Goal: Information Seeking & Learning: Learn about a topic

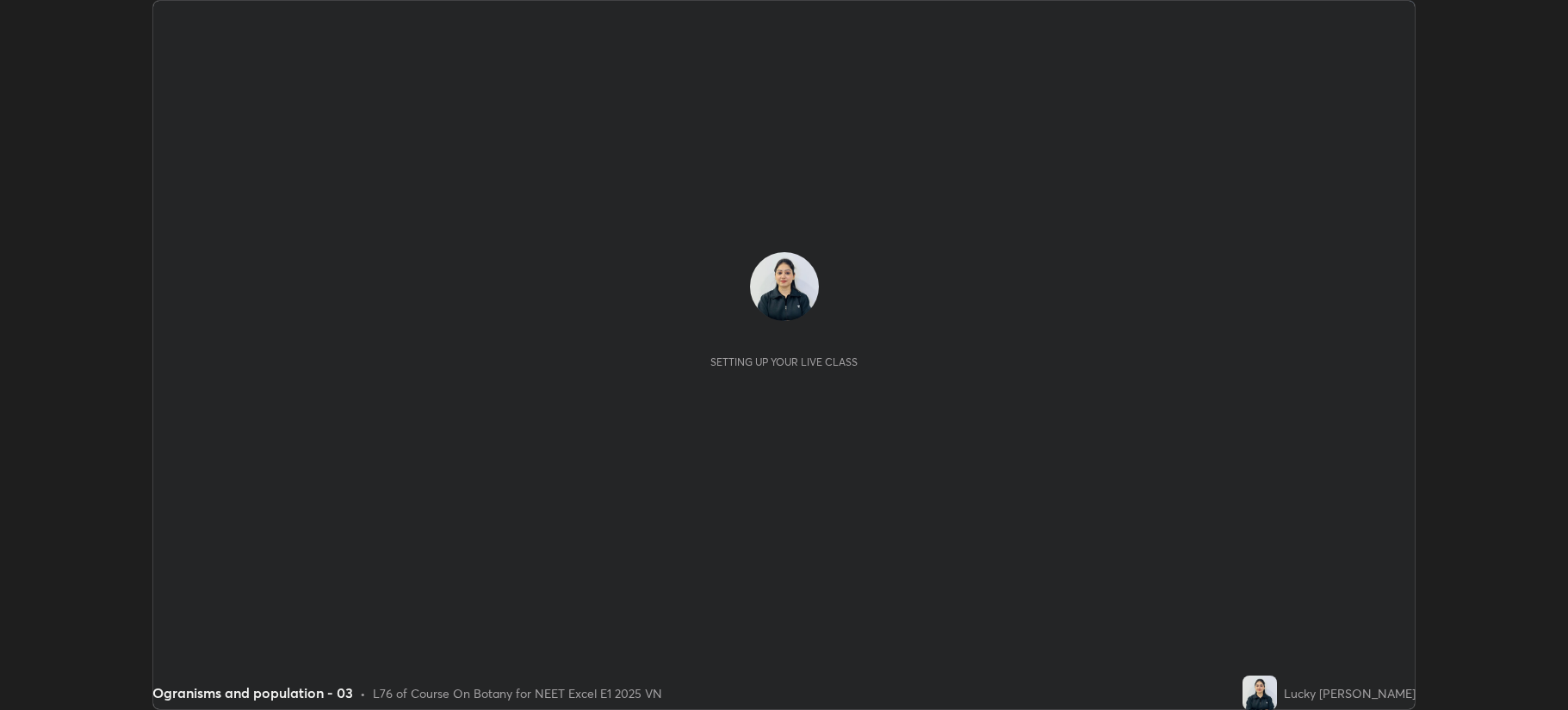
scroll to position [710, 1568]
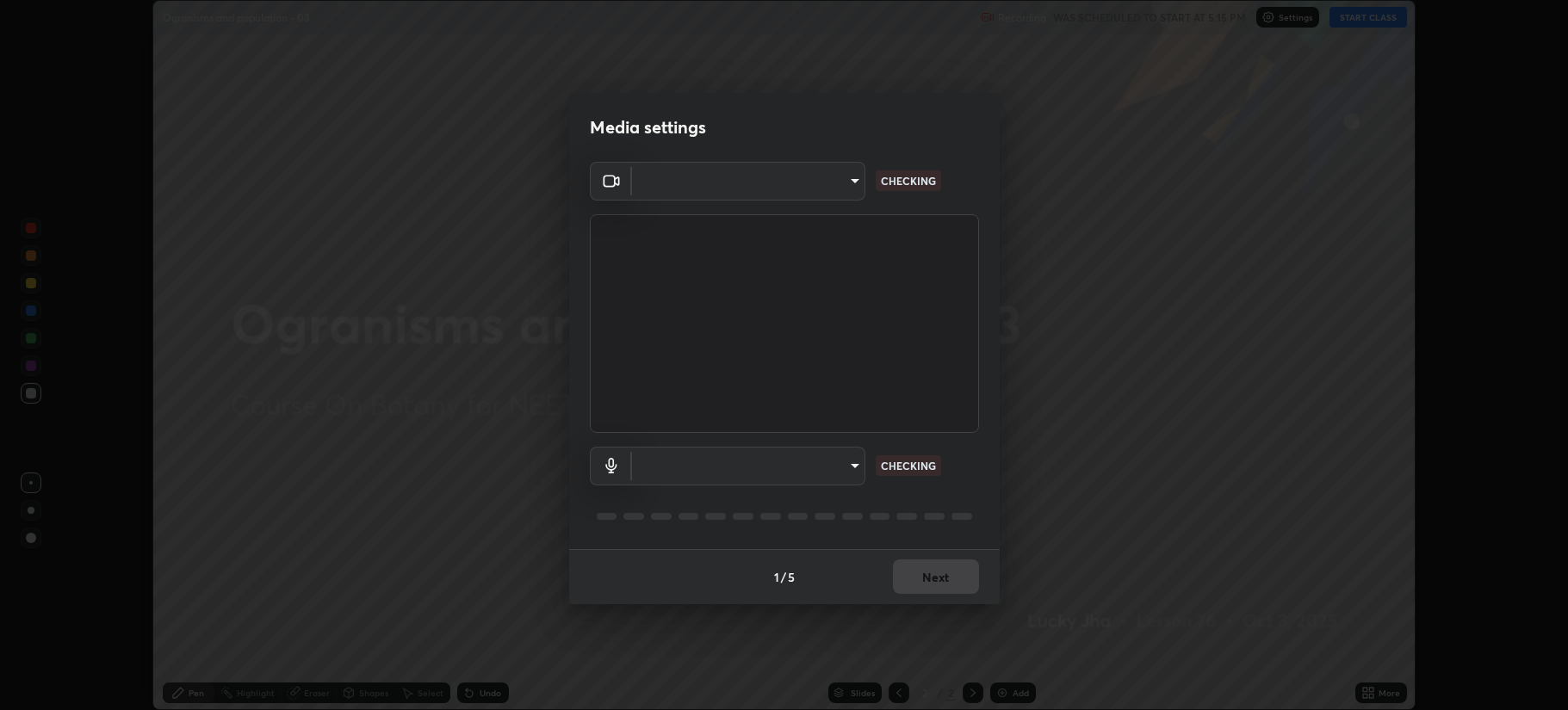
type input "b514d6723dd4d3c471526cd53b1784ca3f70d9044c5aa72a57affb8596088c16"
type input "4b0bcb73a5cd5ad7ac8f15a43def5814917f8cfc26a0fcb8ea41dee10f63b9ca"
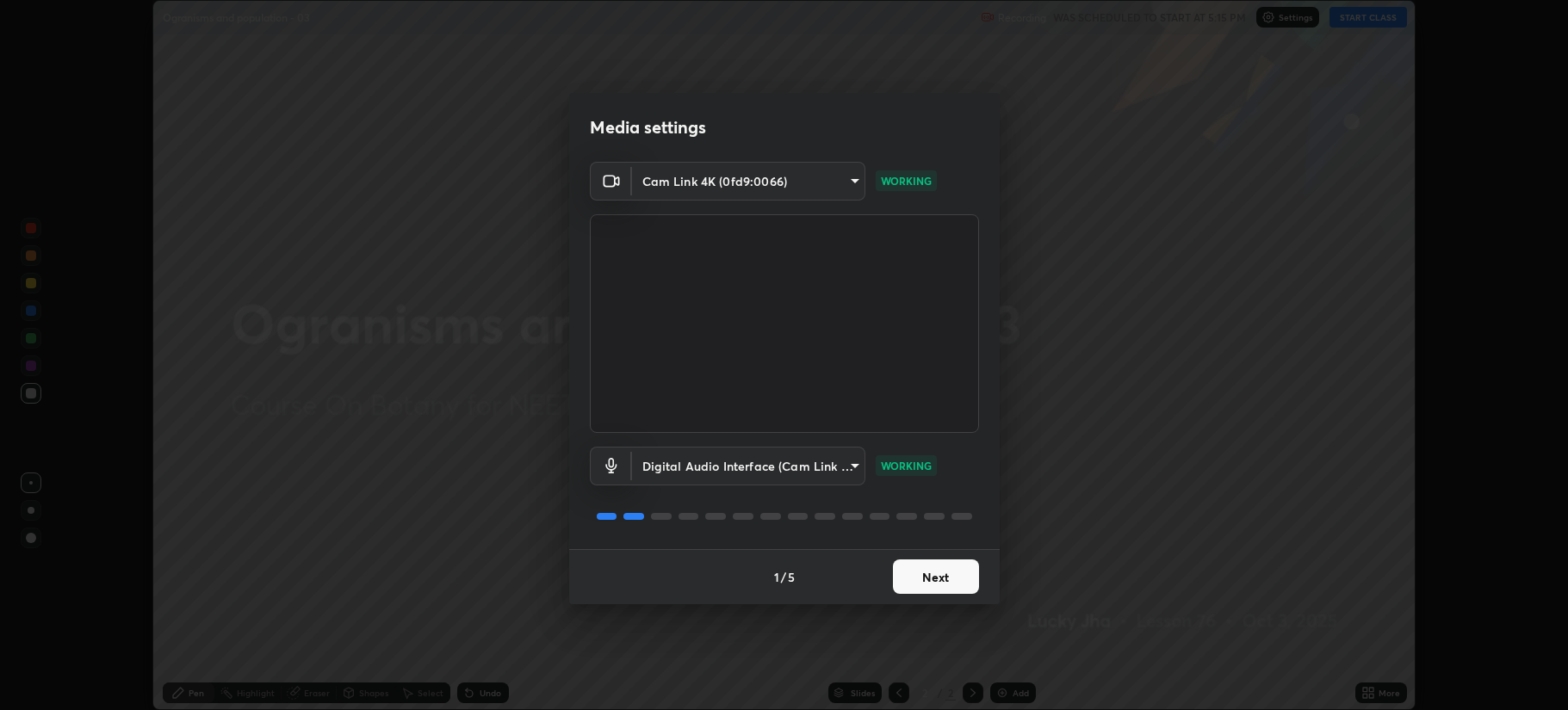
click at [938, 576] on button "Next" at bounding box center [935, 576] width 86 height 35
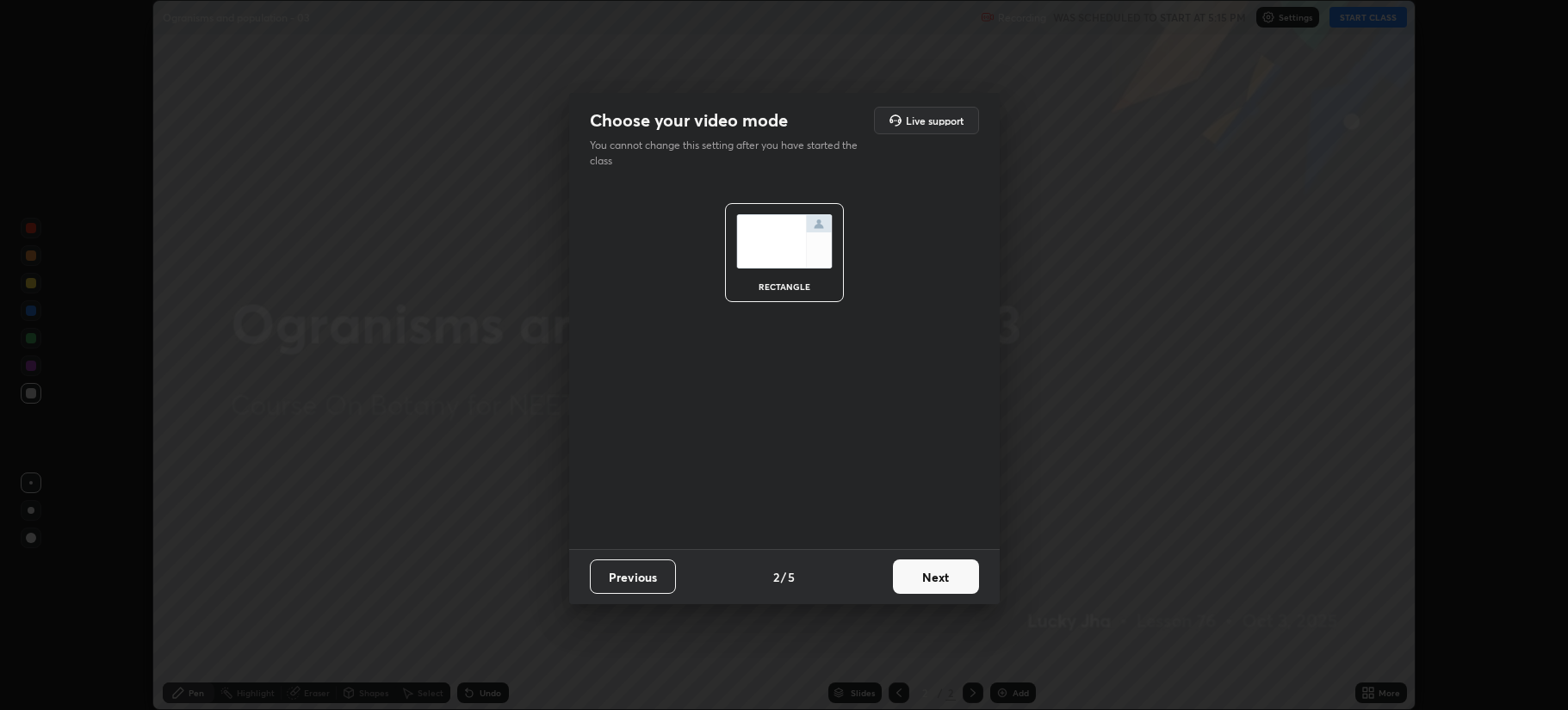
click at [934, 578] on button "Next" at bounding box center [935, 576] width 86 height 35
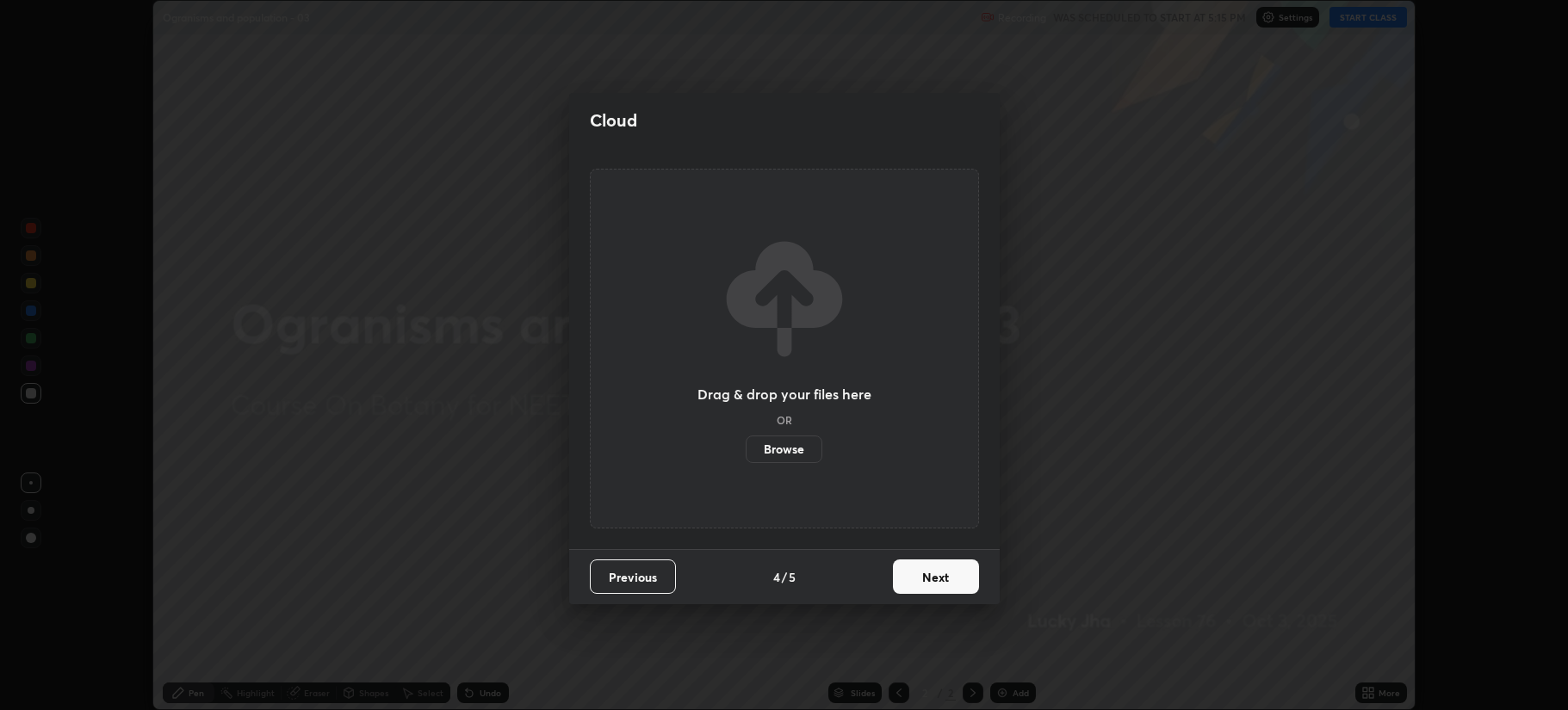
click at [935, 579] on button "Next" at bounding box center [935, 576] width 86 height 35
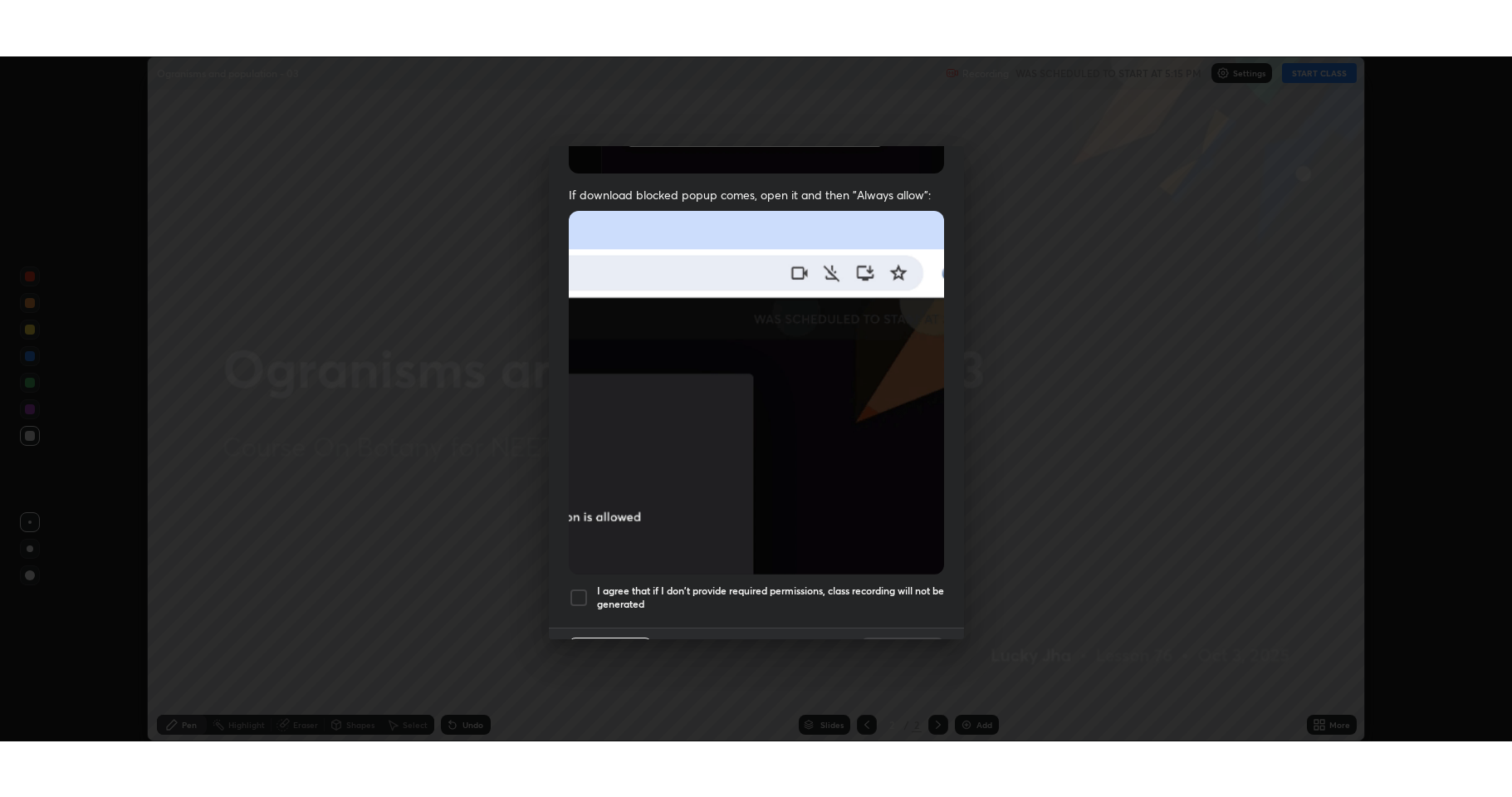
scroll to position [337, 0]
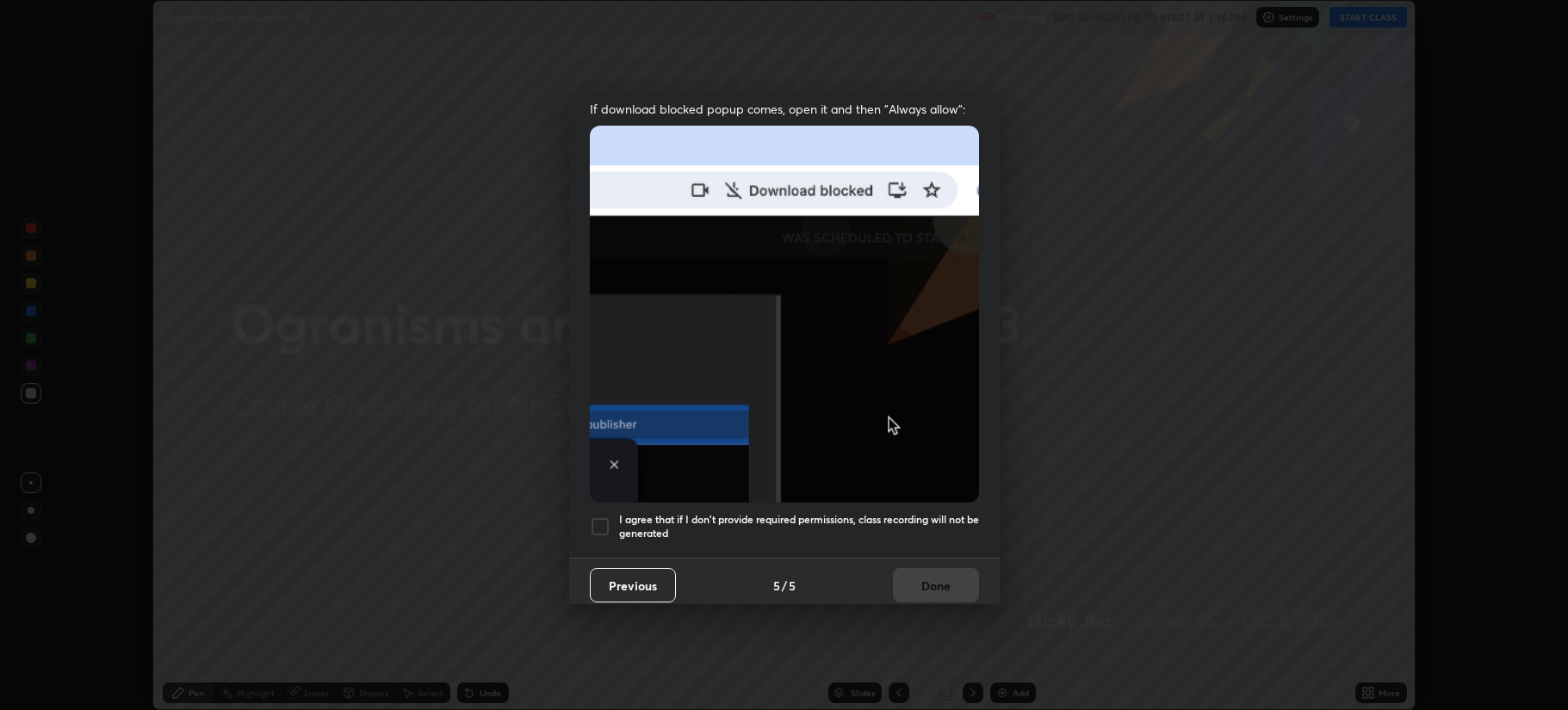
click at [599, 516] on div at bounding box center [599, 526] width 20 height 20
click at [915, 580] on button "Done" at bounding box center [935, 585] width 86 height 35
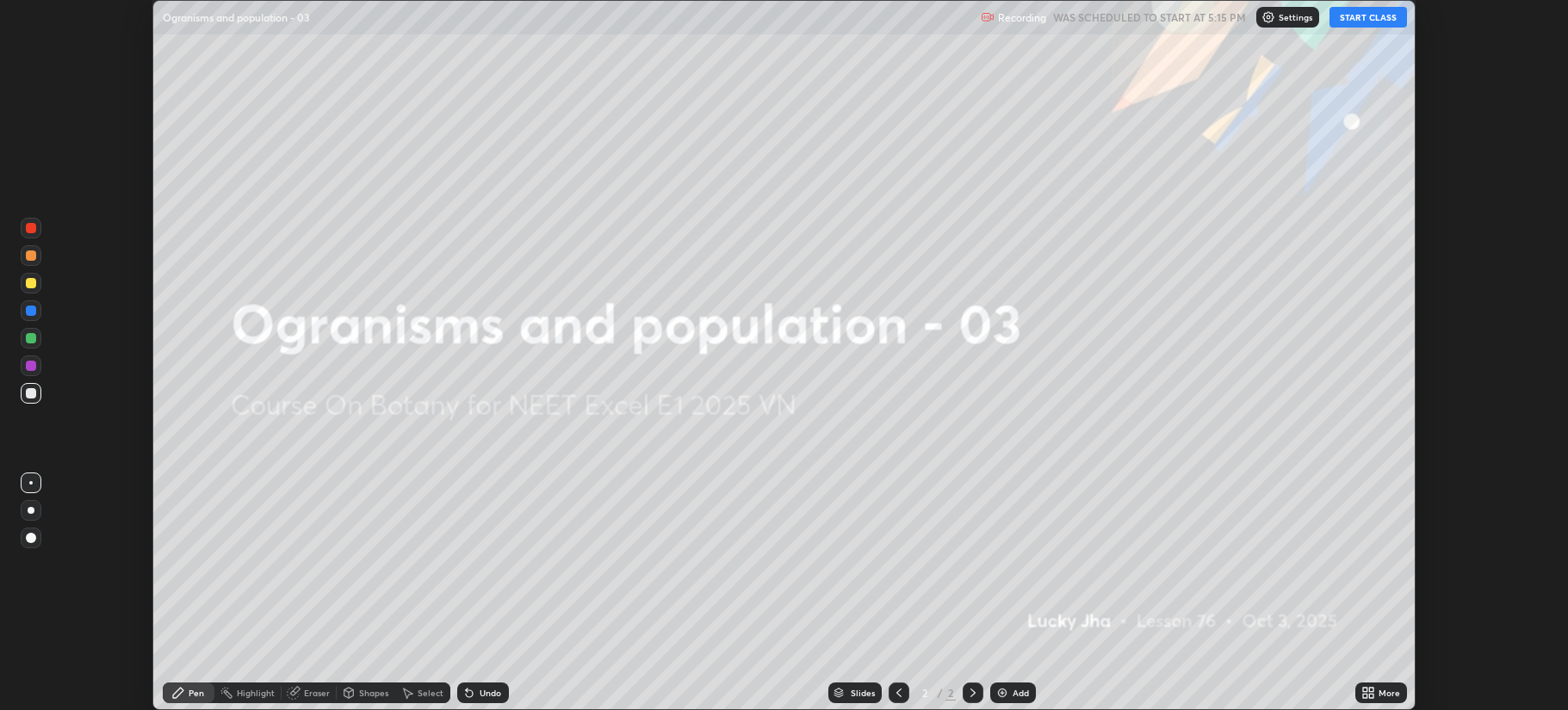
click at [1006, 692] on img at bounding box center [1002, 693] width 14 height 14
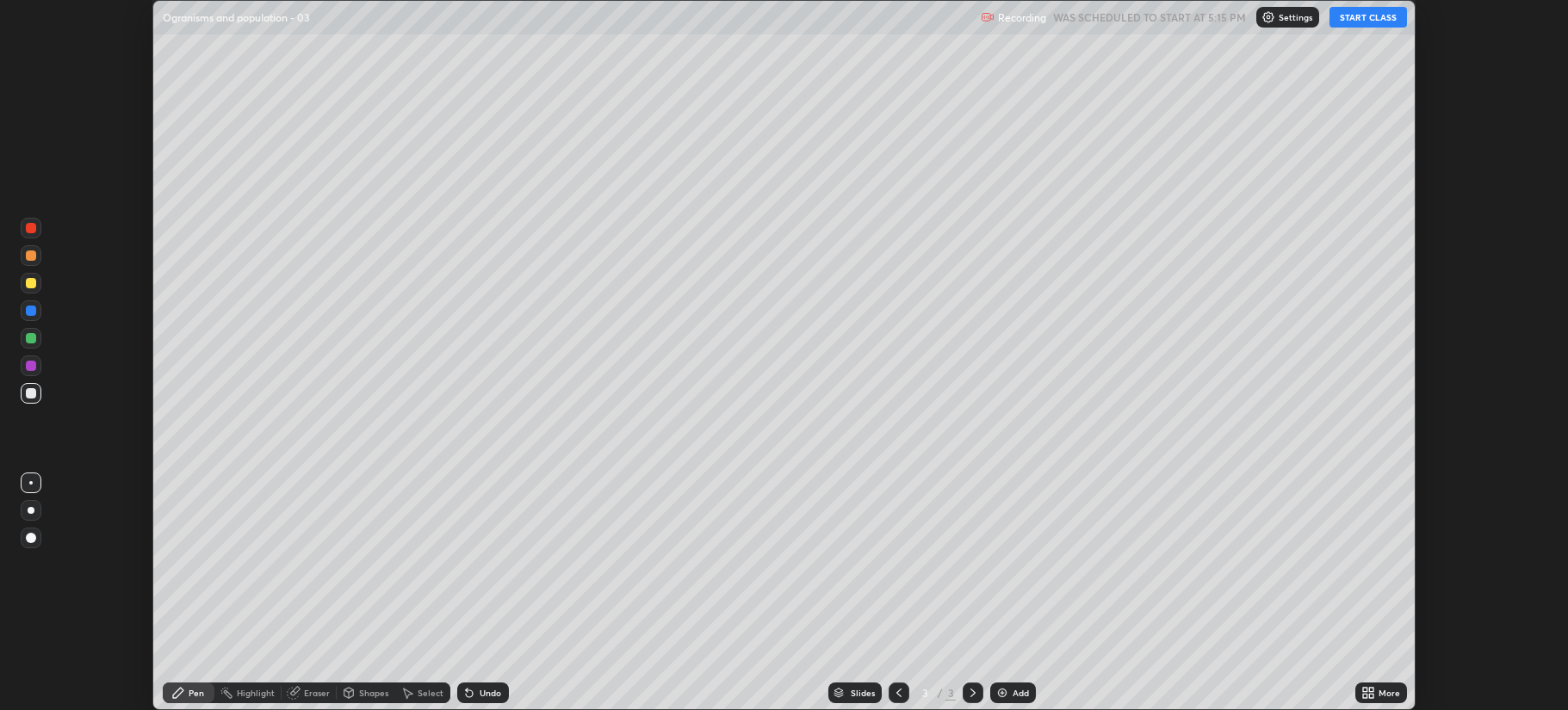
click at [1363, 17] on button "START CLASS" at bounding box center [1368, 17] width 78 height 20
click at [1379, 696] on div "More" at bounding box center [1389, 693] width 21 height 9
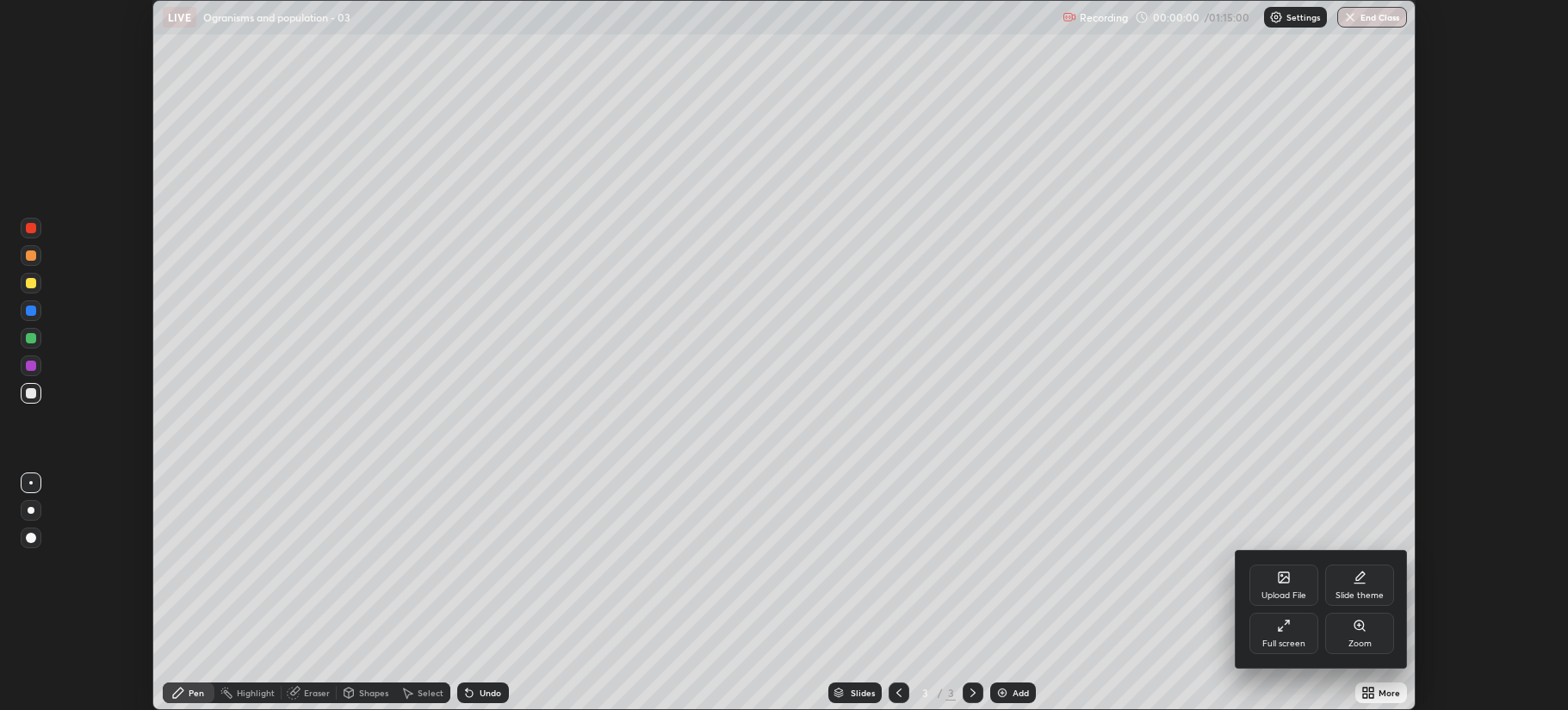
click at [1288, 637] on div "Full screen" at bounding box center [1284, 633] width 69 height 42
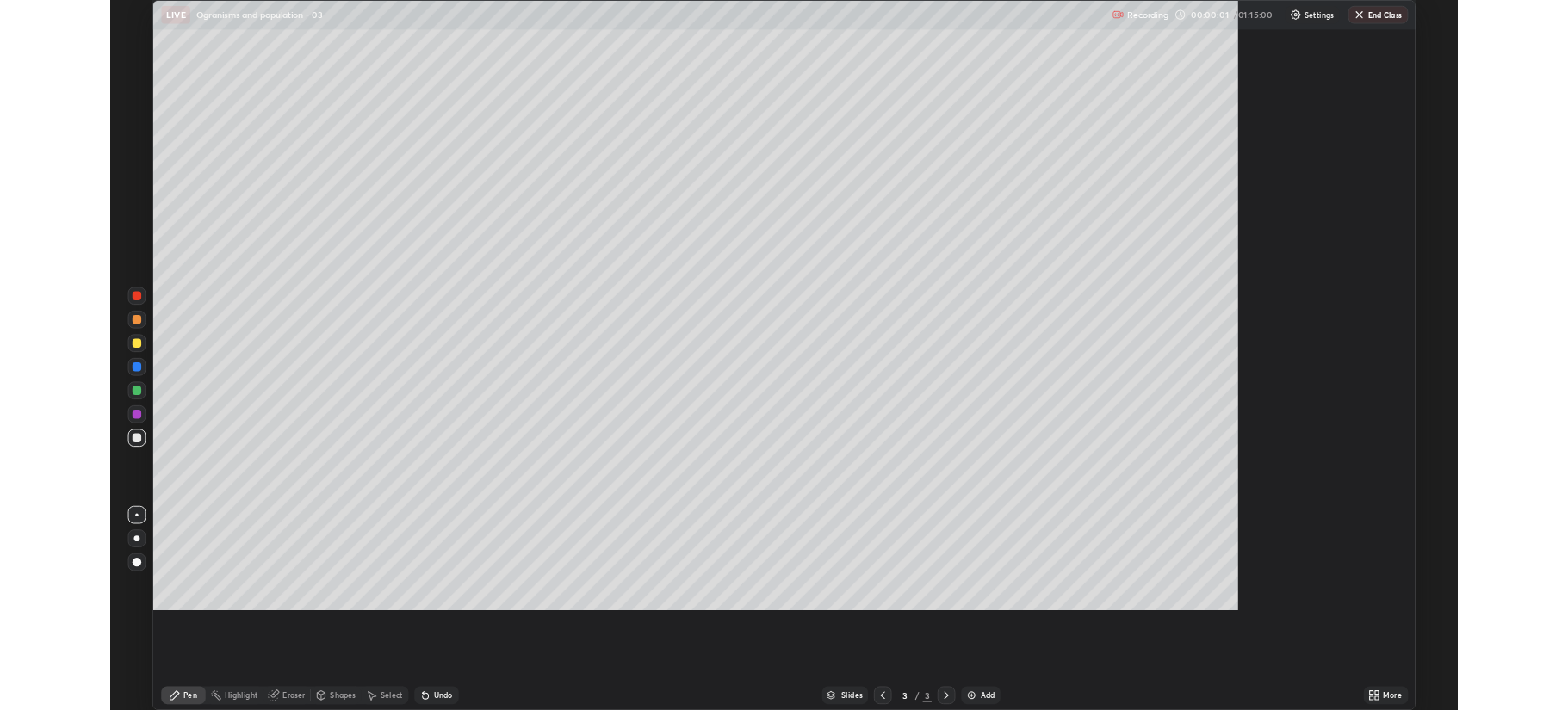
scroll to position [826, 1568]
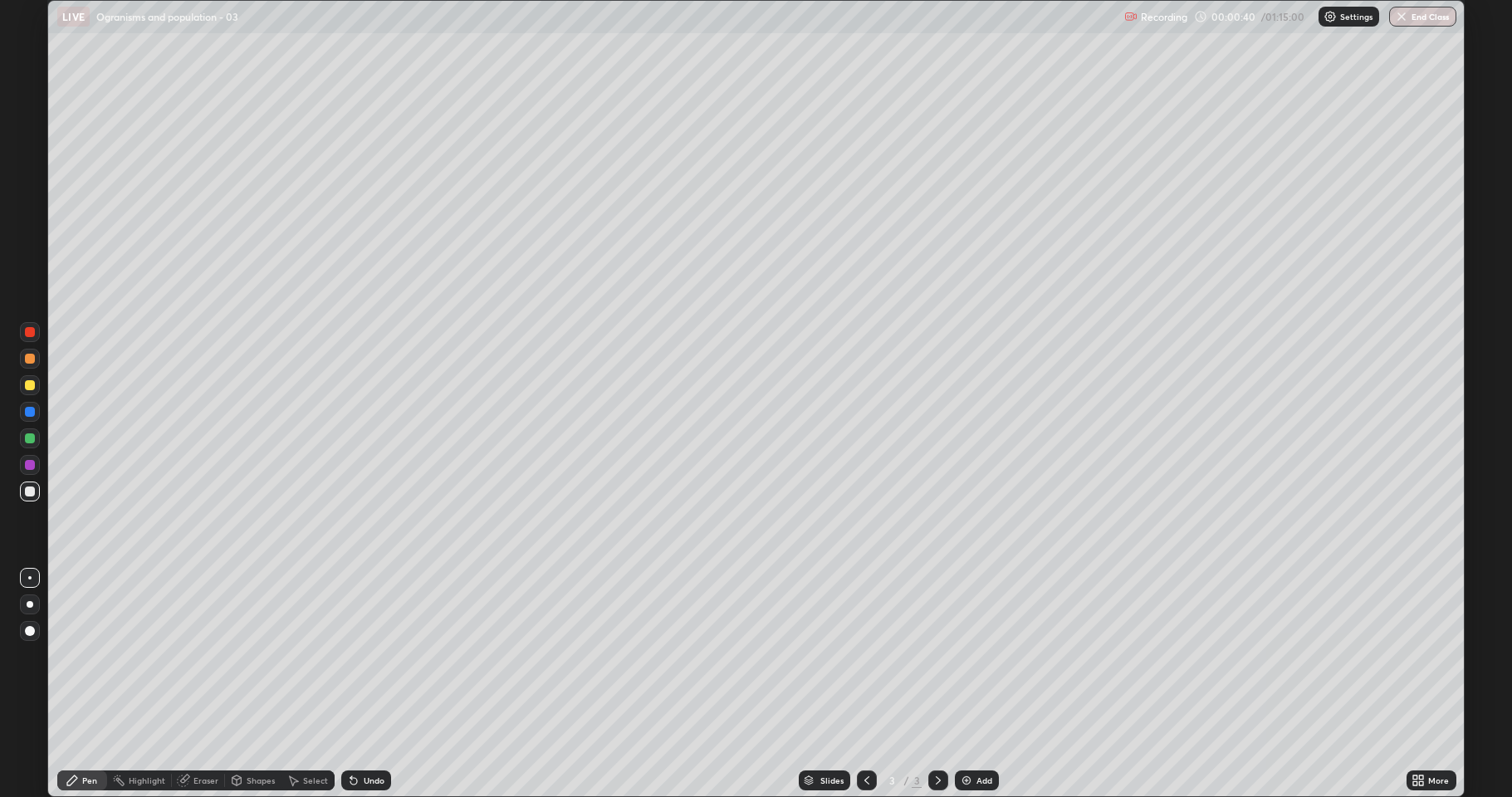
click at [28, 384] on div at bounding box center [30, 385] width 10 height 10
click at [27, 392] on div at bounding box center [29, 385] width 20 height 20
click at [30, 384] on div at bounding box center [30, 385] width 10 height 10
click at [32, 385] on div at bounding box center [30, 385] width 10 height 10
click at [269, 684] on div "Shapes" at bounding box center [260, 781] width 28 height 9
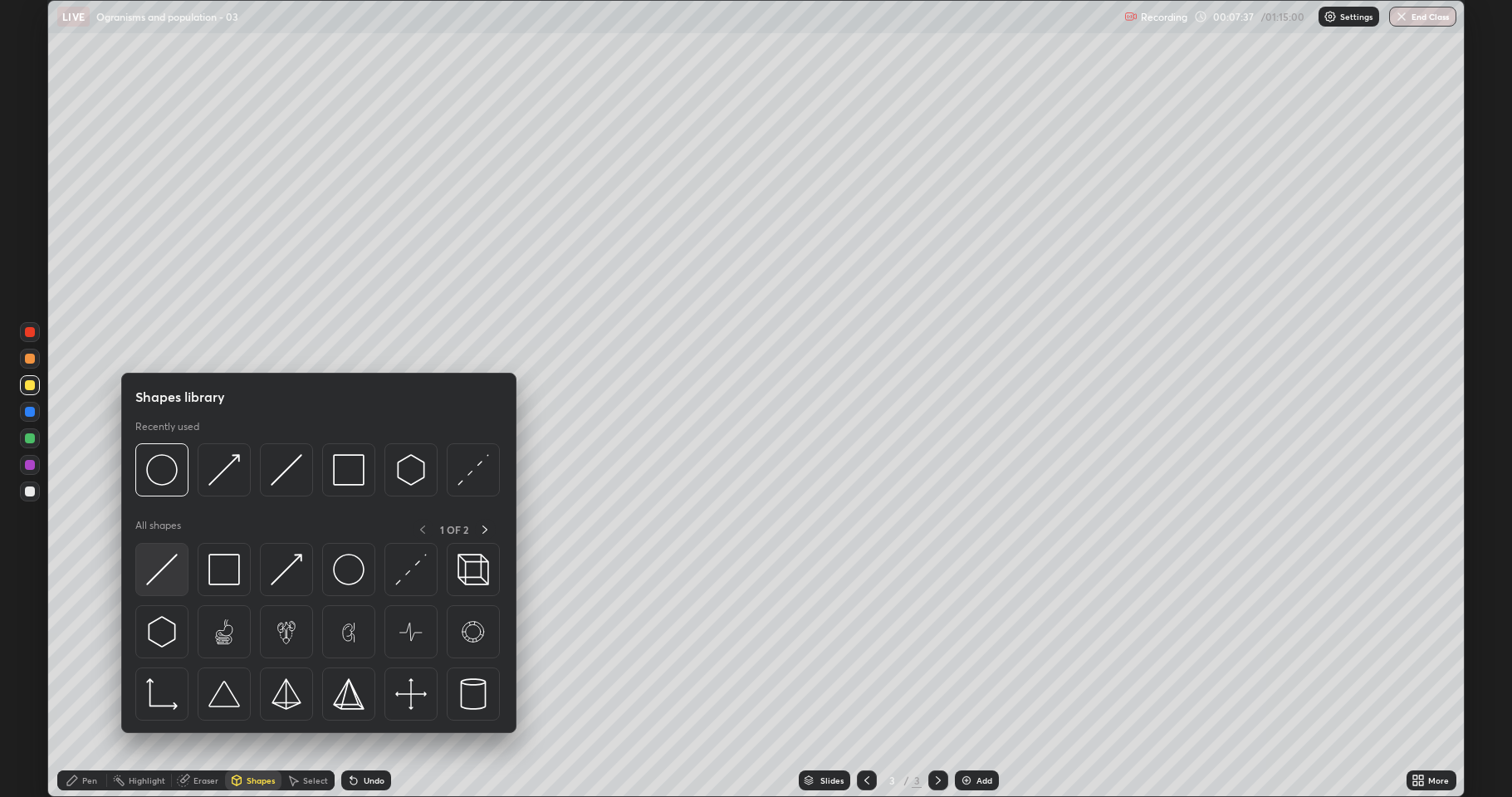
click at [166, 571] on img at bounding box center [161, 570] width 32 height 32
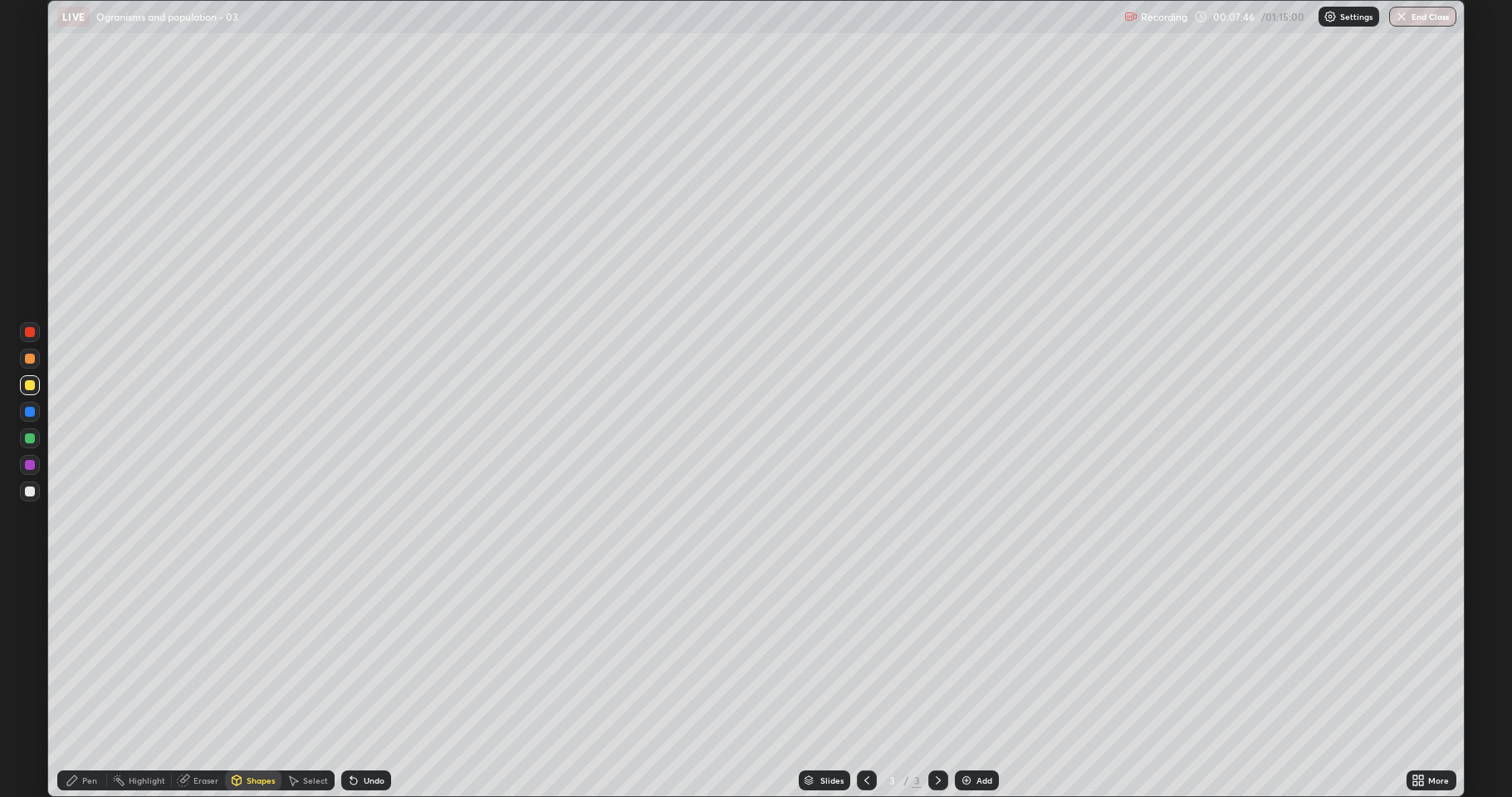
click at [81, 684] on div "Pen" at bounding box center [82, 780] width 50 height 20
click at [27, 494] on div at bounding box center [30, 492] width 10 height 10
click at [21, 463] on div at bounding box center [29, 465] width 20 height 20
click at [28, 491] on div at bounding box center [30, 492] width 10 height 10
click at [368, 684] on div "Undo" at bounding box center [374, 781] width 20 height 9
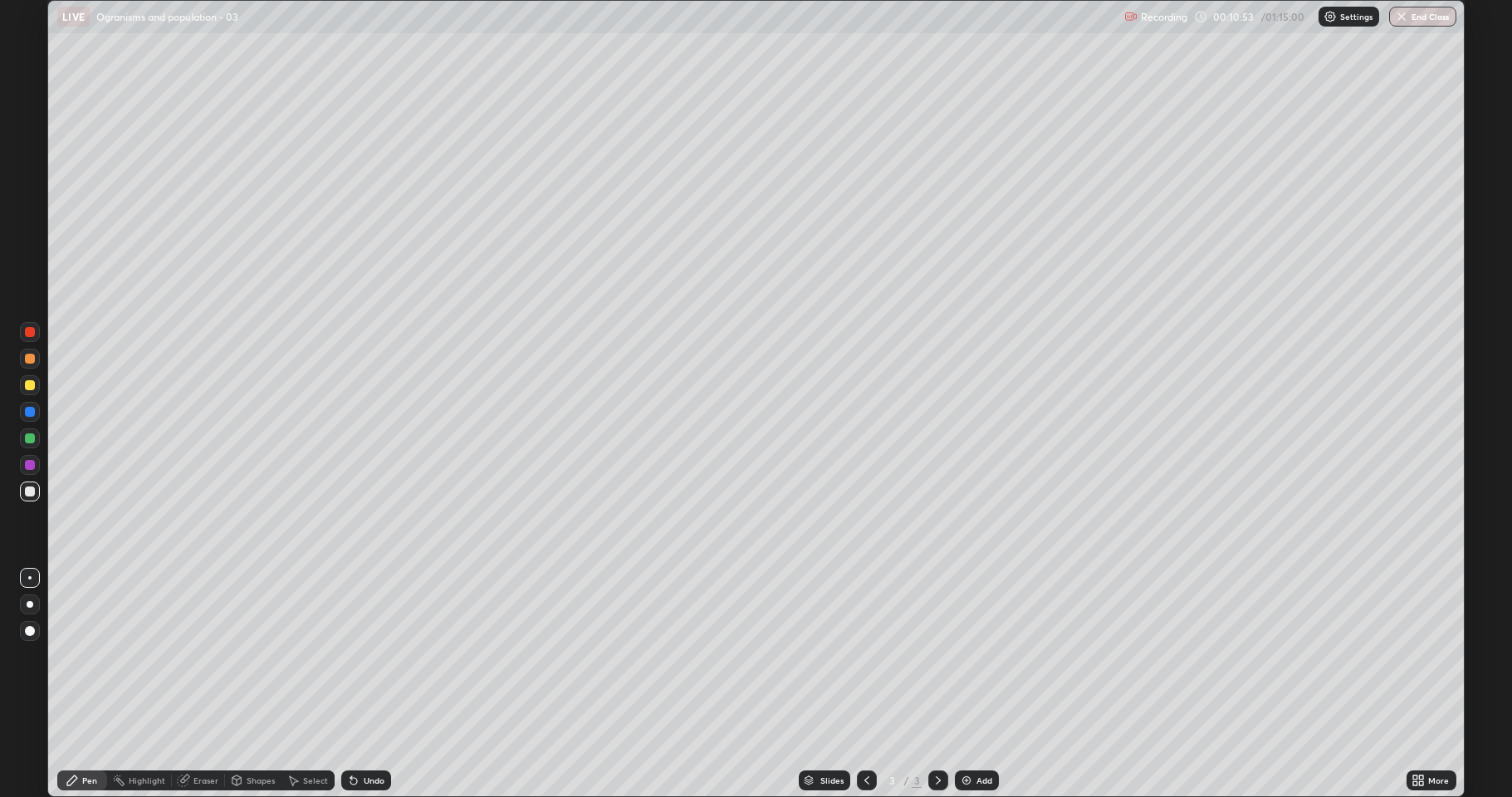
click at [26, 385] on div at bounding box center [30, 385] width 10 height 10
click at [236, 684] on icon at bounding box center [236, 779] width 9 height 3
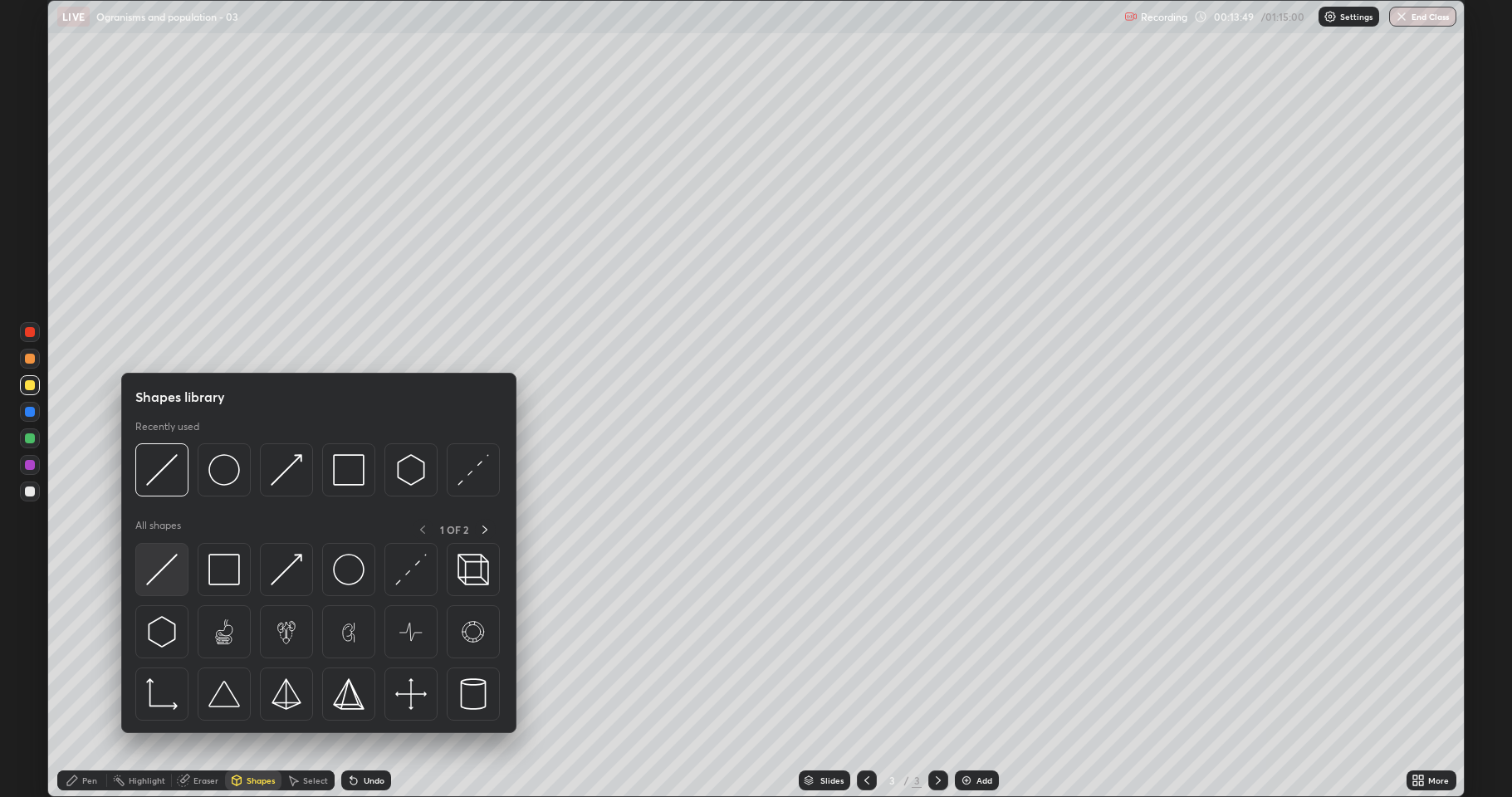
click at [160, 564] on img at bounding box center [161, 570] width 32 height 32
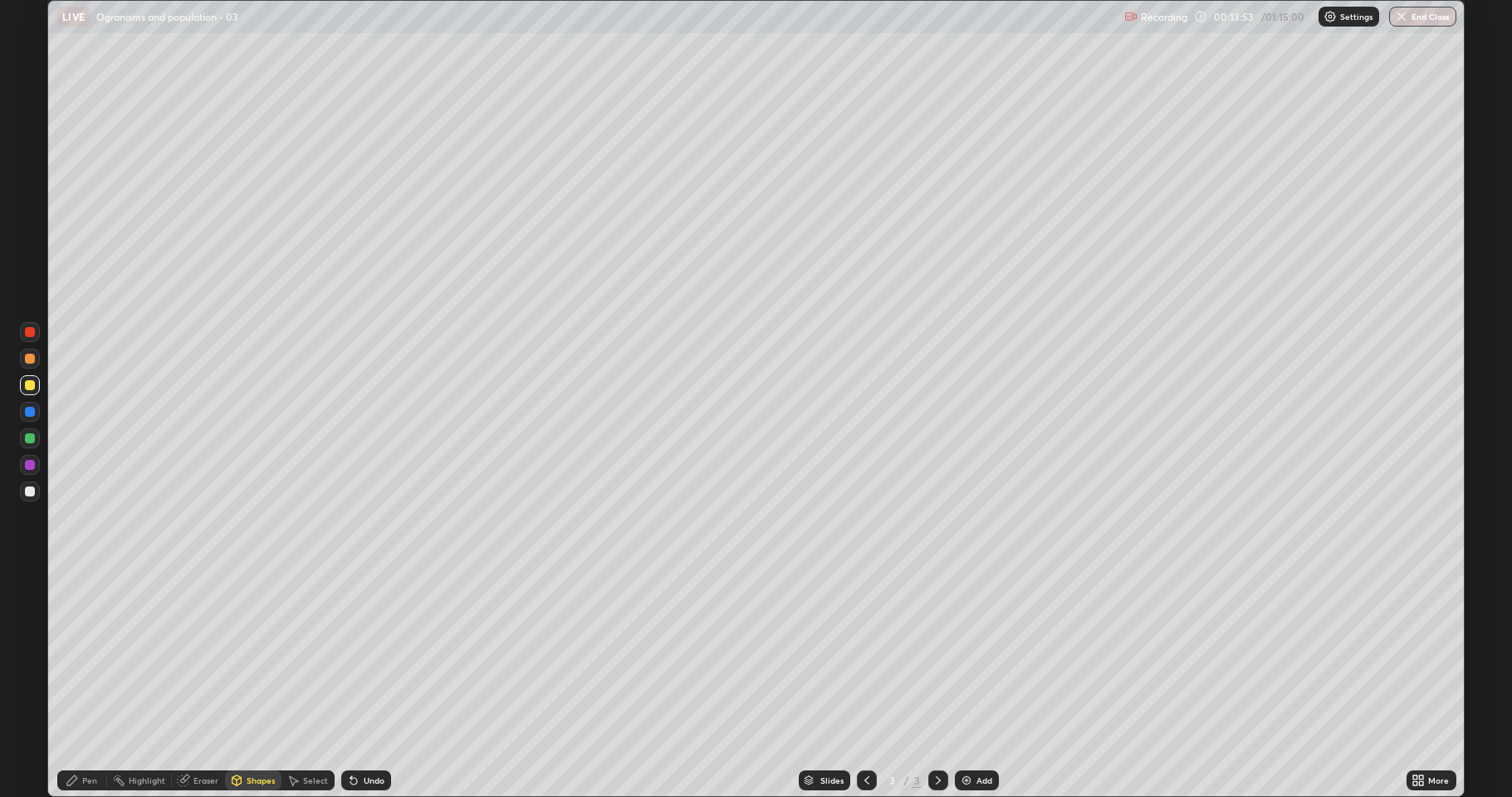
click at [26, 384] on div at bounding box center [30, 385] width 10 height 10
click at [28, 491] on div at bounding box center [30, 492] width 10 height 10
click at [78, 684] on icon at bounding box center [73, 781] width 14 height 14
click at [973, 684] on div "Add" at bounding box center [977, 780] width 44 height 20
click at [31, 495] on div at bounding box center [30, 492] width 10 height 10
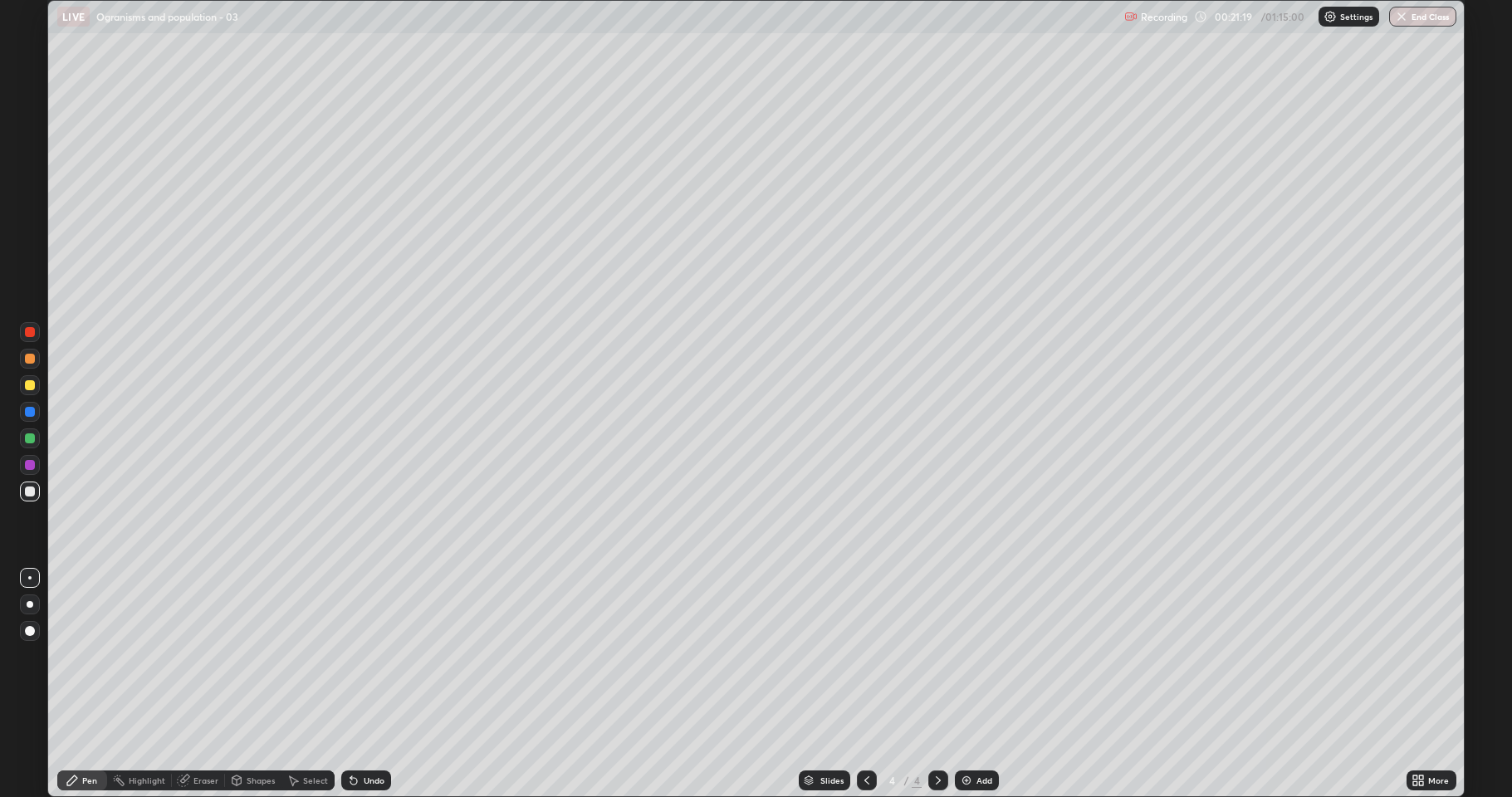
click at [27, 383] on div at bounding box center [30, 385] width 10 height 10
click at [30, 384] on div at bounding box center [30, 385] width 10 height 10
click at [250, 684] on div "Shapes" at bounding box center [260, 781] width 28 height 9
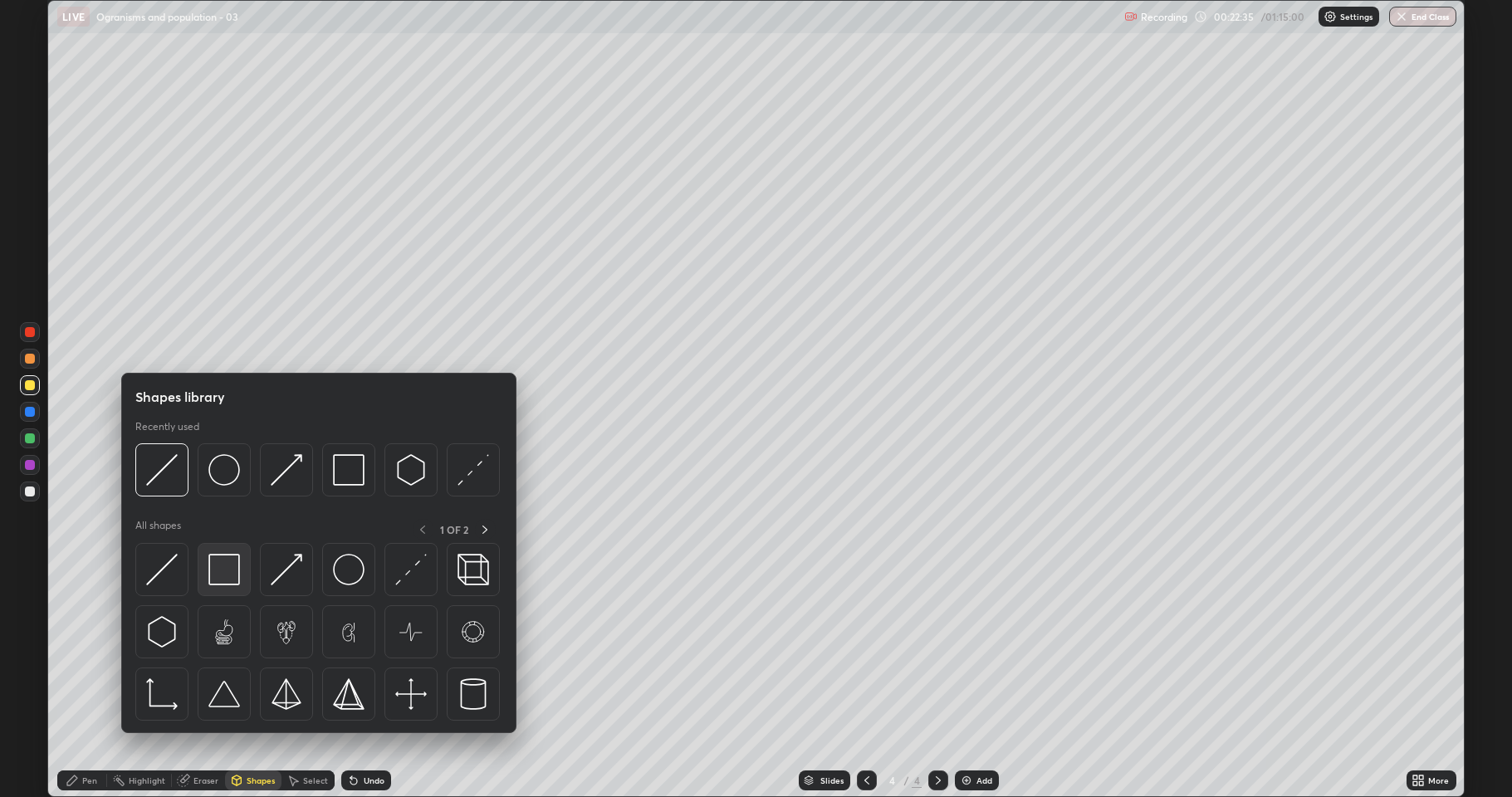
click at [227, 580] on img at bounding box center [224, 570] width 32 height 32
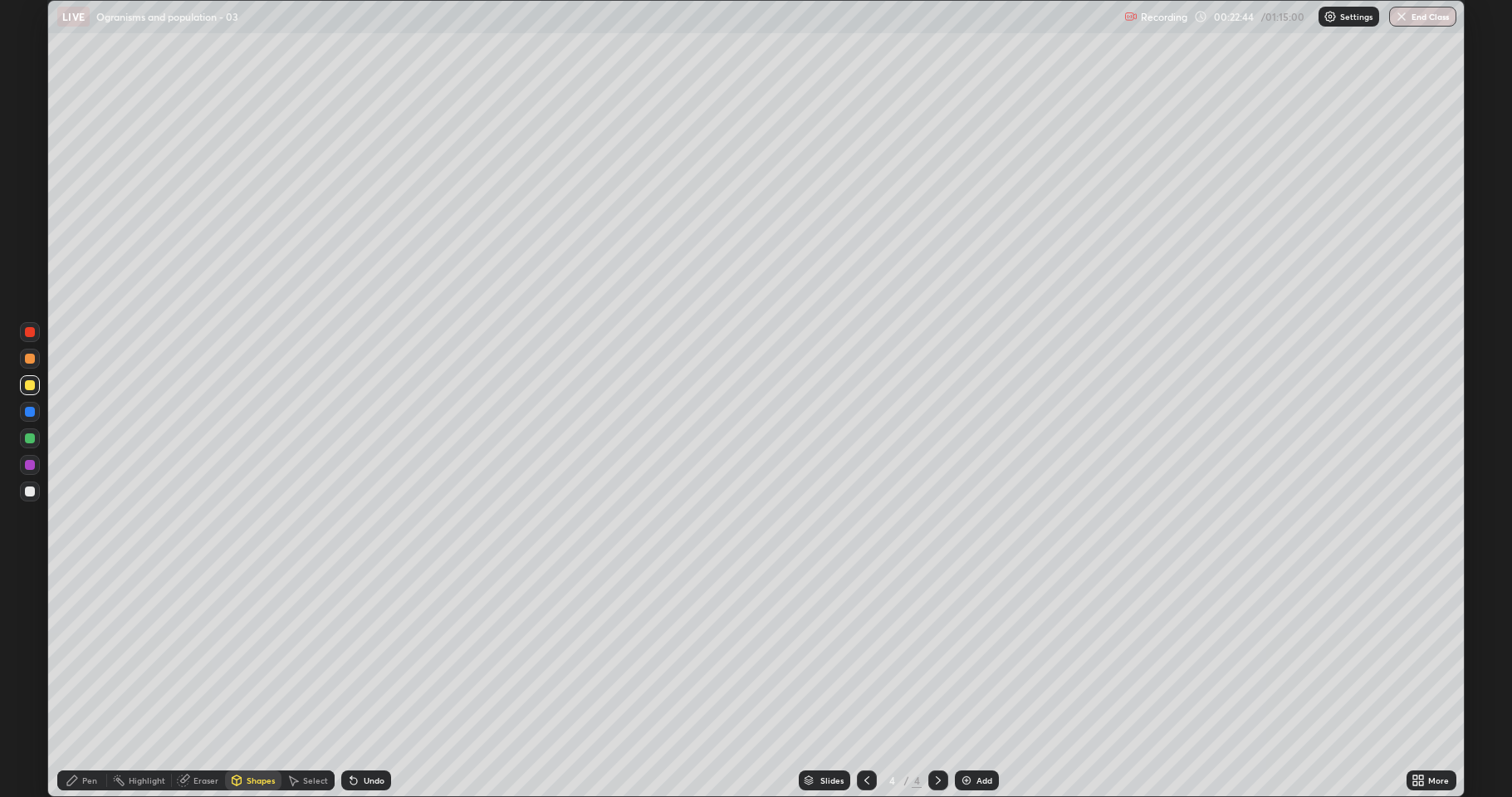
click at [24, 496] on div at bounding box center [29, 491] width 20 height 20
click at [359, 684] on div "Undo" at bounding box center [366, 780] width 50 height 20
click at [75, 684] on icon at bounding box center [73, 781] width 10 height 10
click at [28, 385] on div at bounding box center [30, 385] width 10 height 10
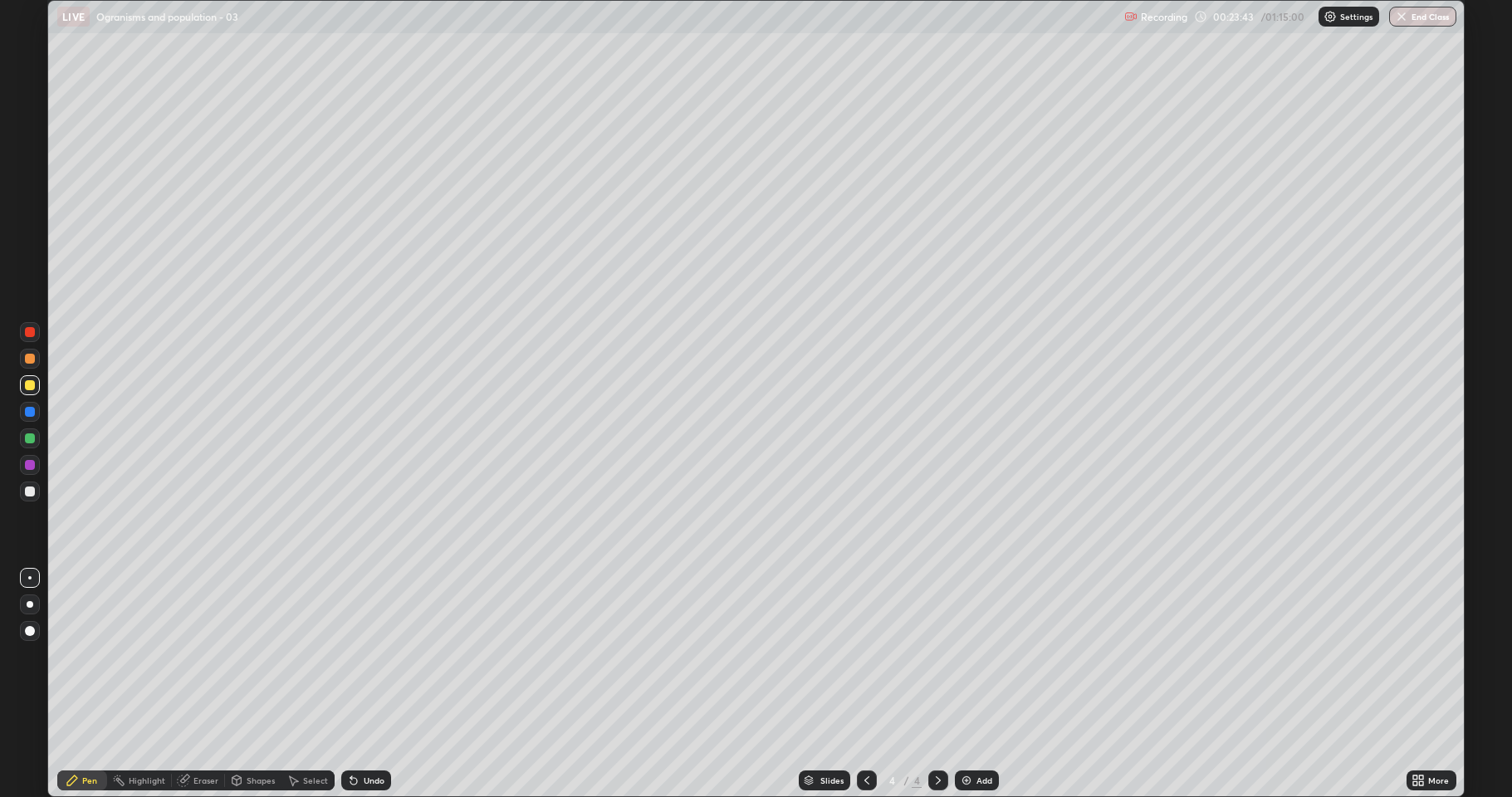
click at [241, 684] on div "Shapes" at bounding box center [254, 780] width 56 height 20
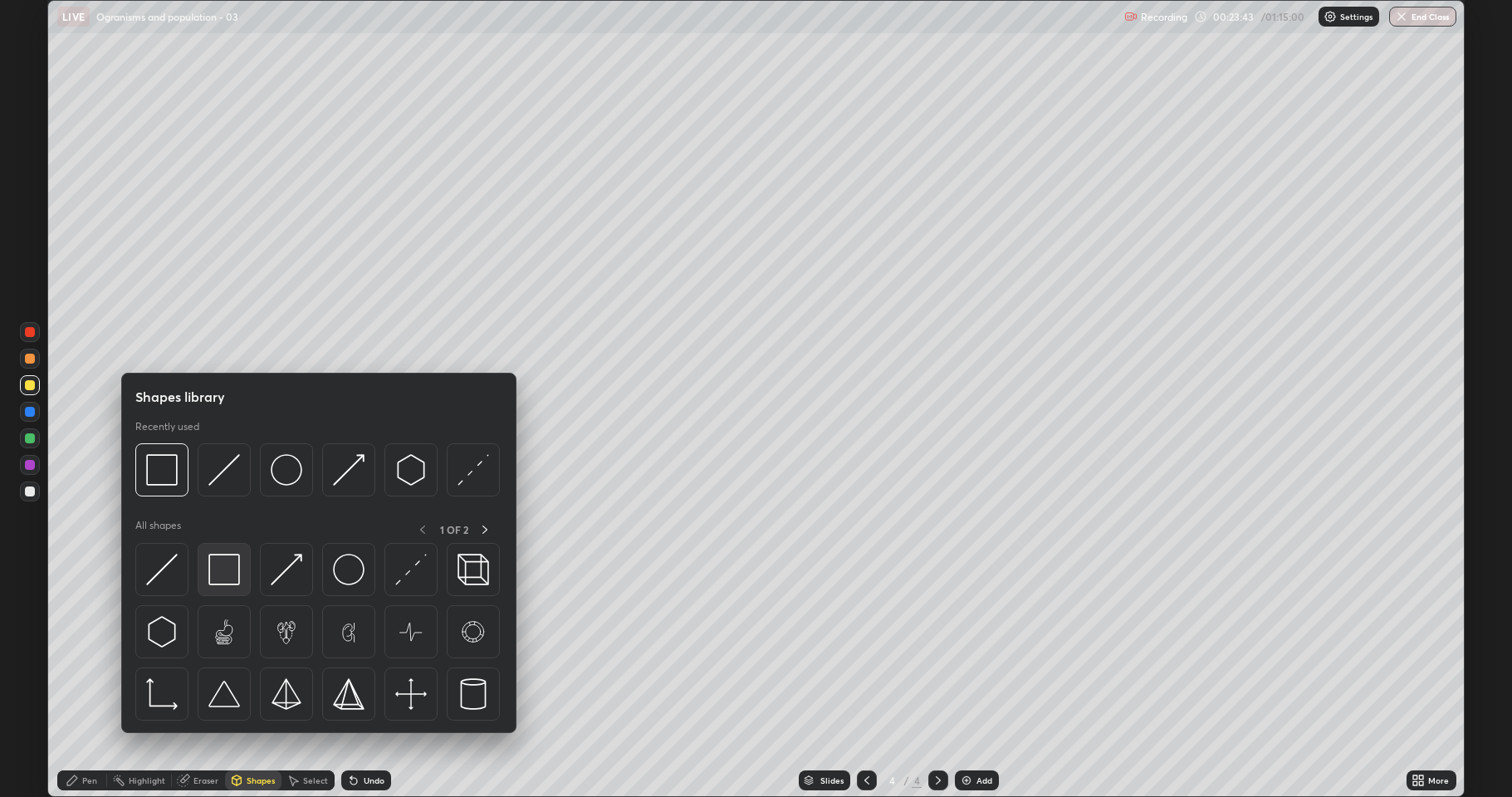
click at [225, 562] on img at bounding box center [224, 570] width 32 height 32
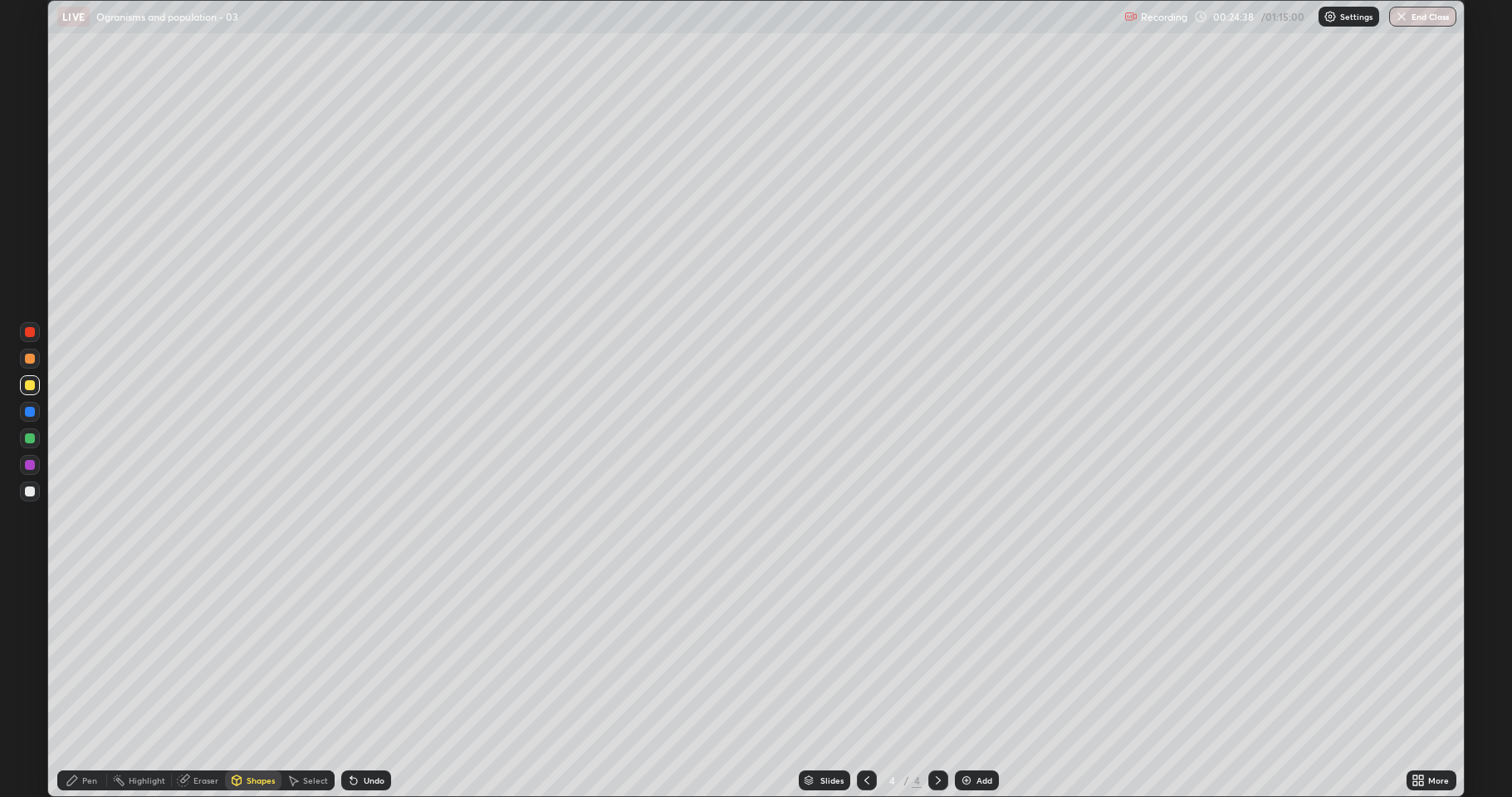
click at [359, 684] on div "Undo" at bounding box center [366, 780] width 50 height 20
click at [364, 684] on div "Undo" at bounding box center [374, 781] width 20 height 9
click at [74, 684] on icon at bounding box center [73, 781] width 10 height 10
click at [862, 684] on icon at bounding box center [867, 781] width 14 height 14
click at [372, 684] on div "Undo" at bounding box center [374, 781] width 20 height 9
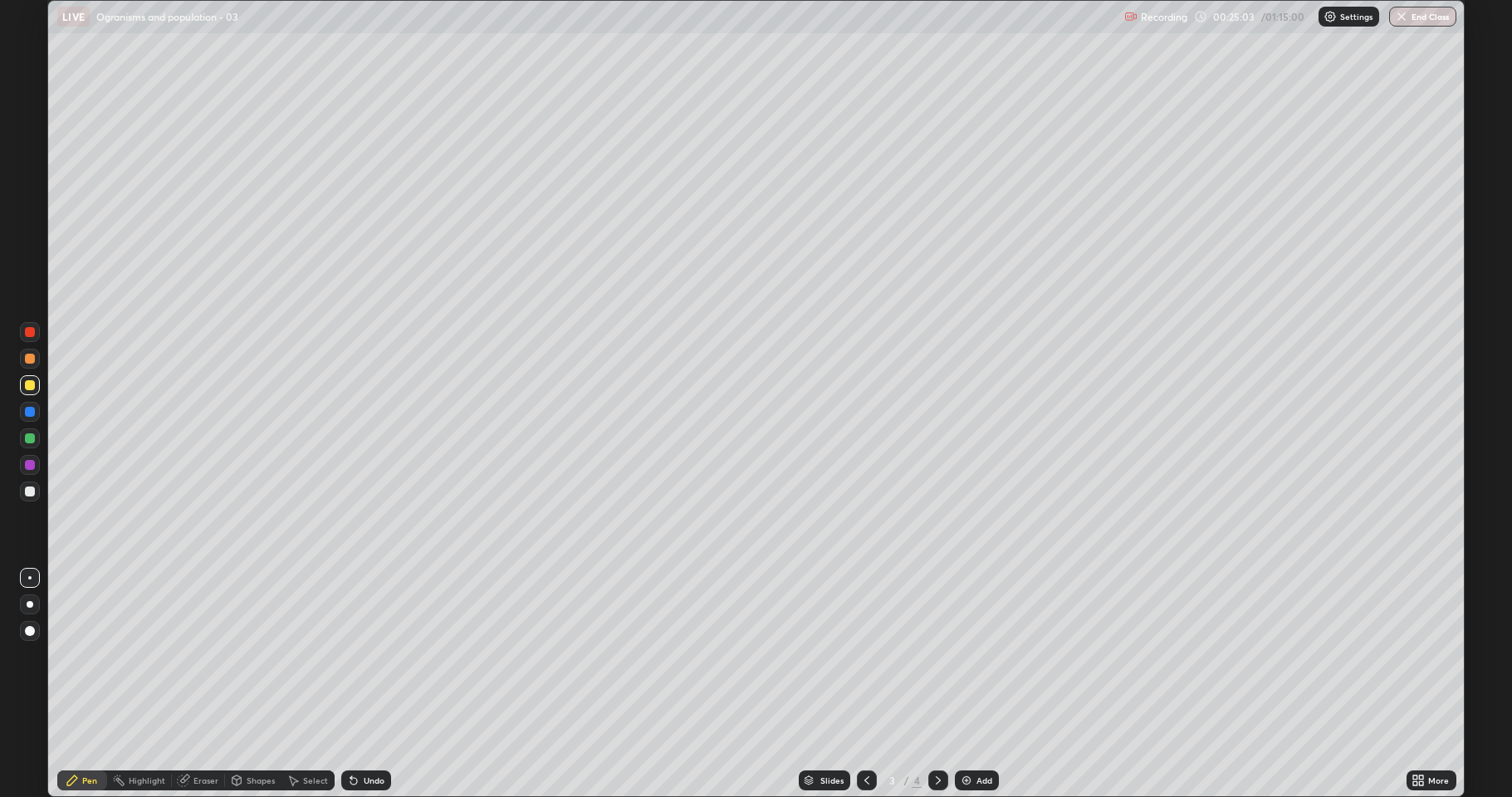
click at [364, 684] on div "Undo" at bounding box center [366, 780] width 50 height 20
click at [365, 684] on div "Undo" at bounding box center [374, 781] width 20 height 9
click at [365, 684] on div "Undo" at bounding box center [374, 781] width 20 height 9
click at [367, 684] on div "Undo" at bounding box center [374, 781] width 20 height 9
click at [936, 684] on icon at bounding box center [938, 781] width 14 height 14
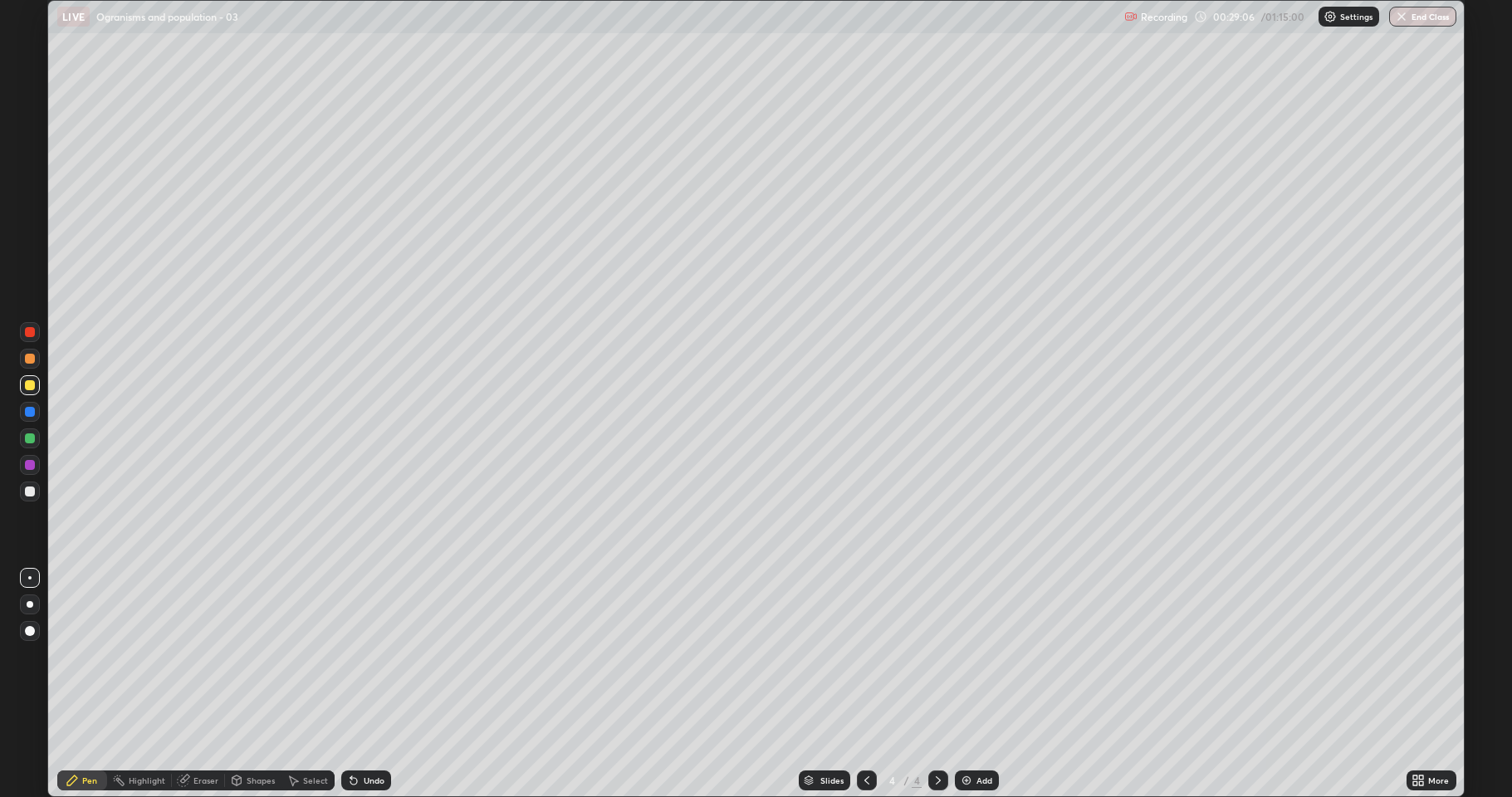
click at [1416, 684] on icon at bounding box center [1415, 777] width 4 height 4
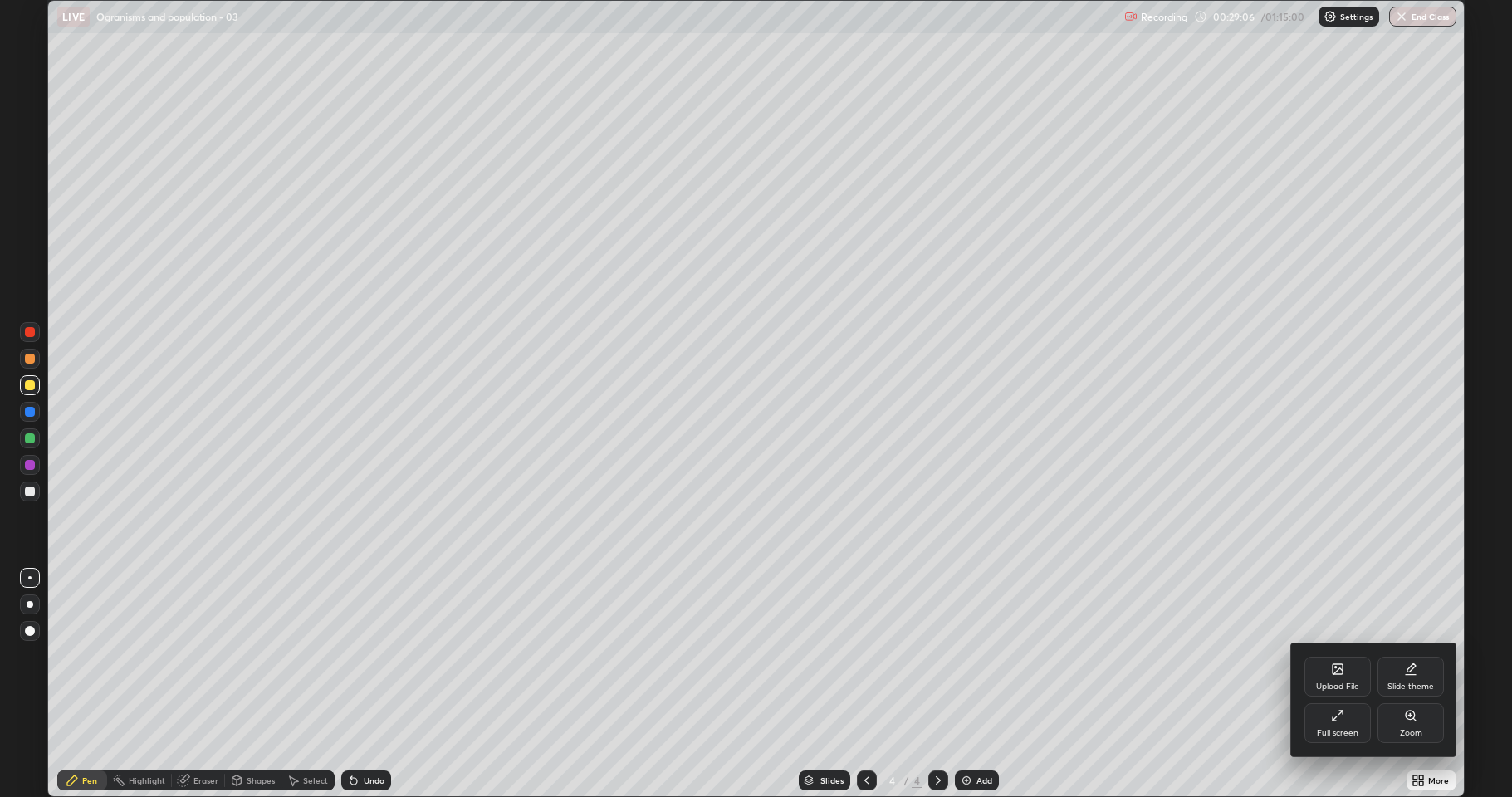
click at [1337, 684] on div "Full screen" at bounding box center [1337, 734] width 42 height 9
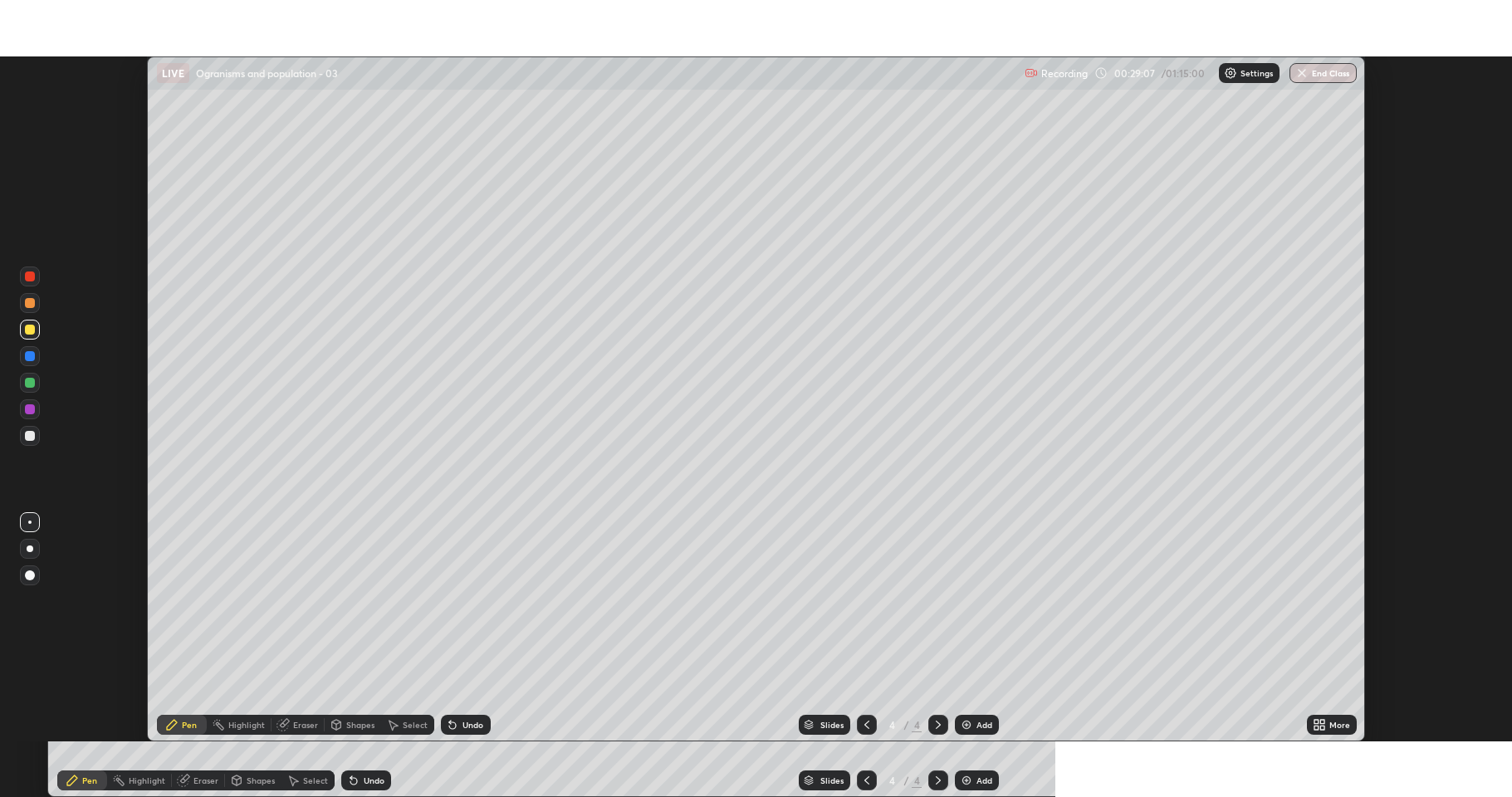
scroll to position [82376, 81504]
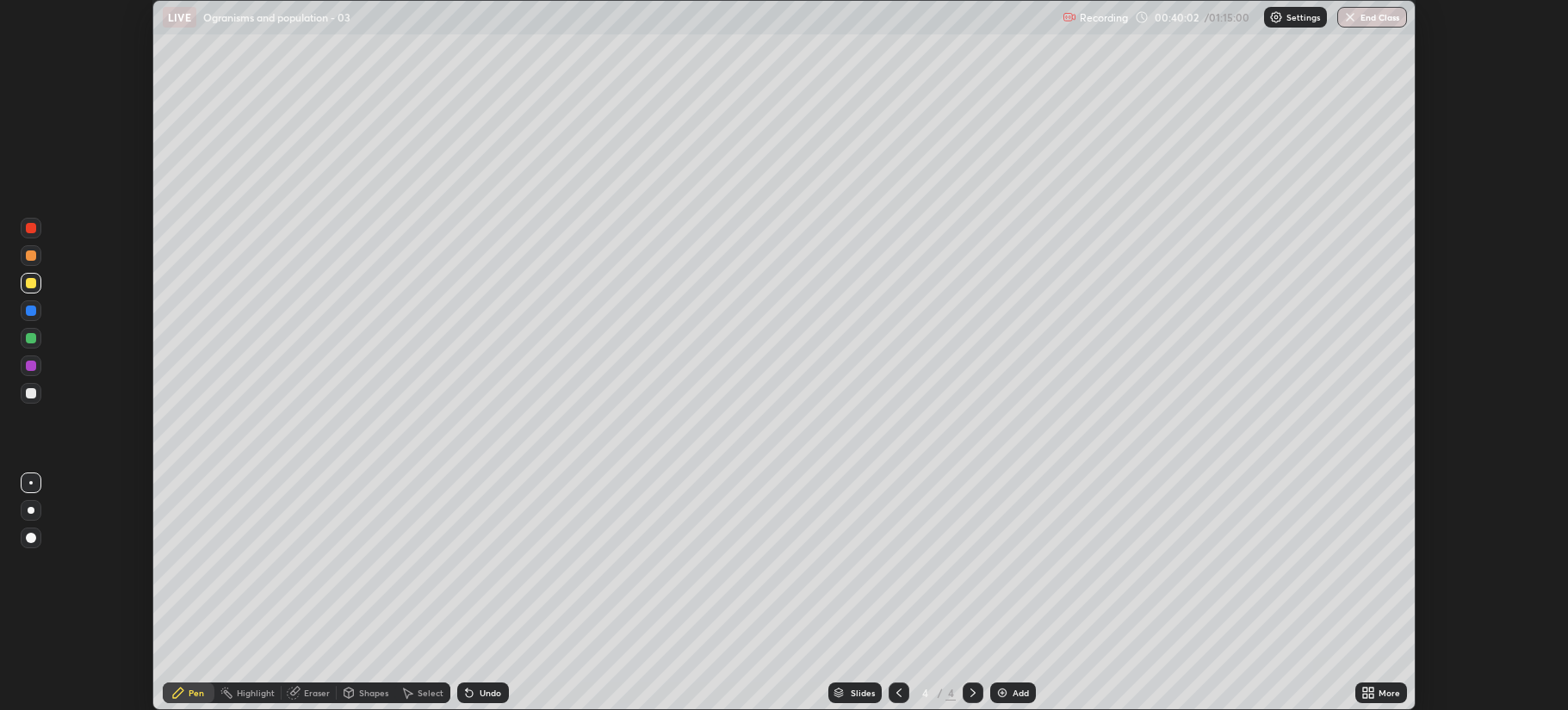
click at [1379, 689] on div "More" at bounding box center [1389, 693] width 21 height 9
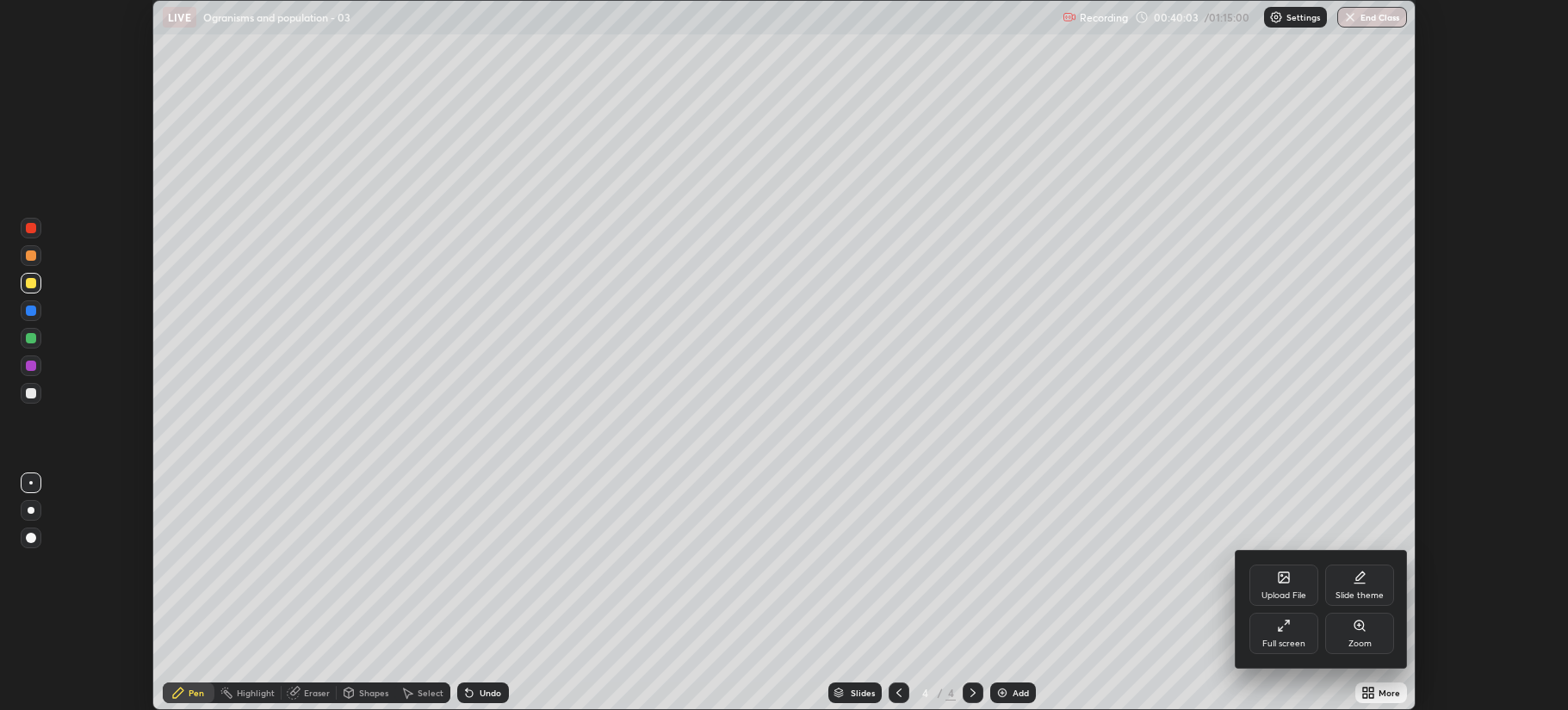
click at [1271, 639] on div "Full screen" at bounding box center [1283, 644] width 43 height 9
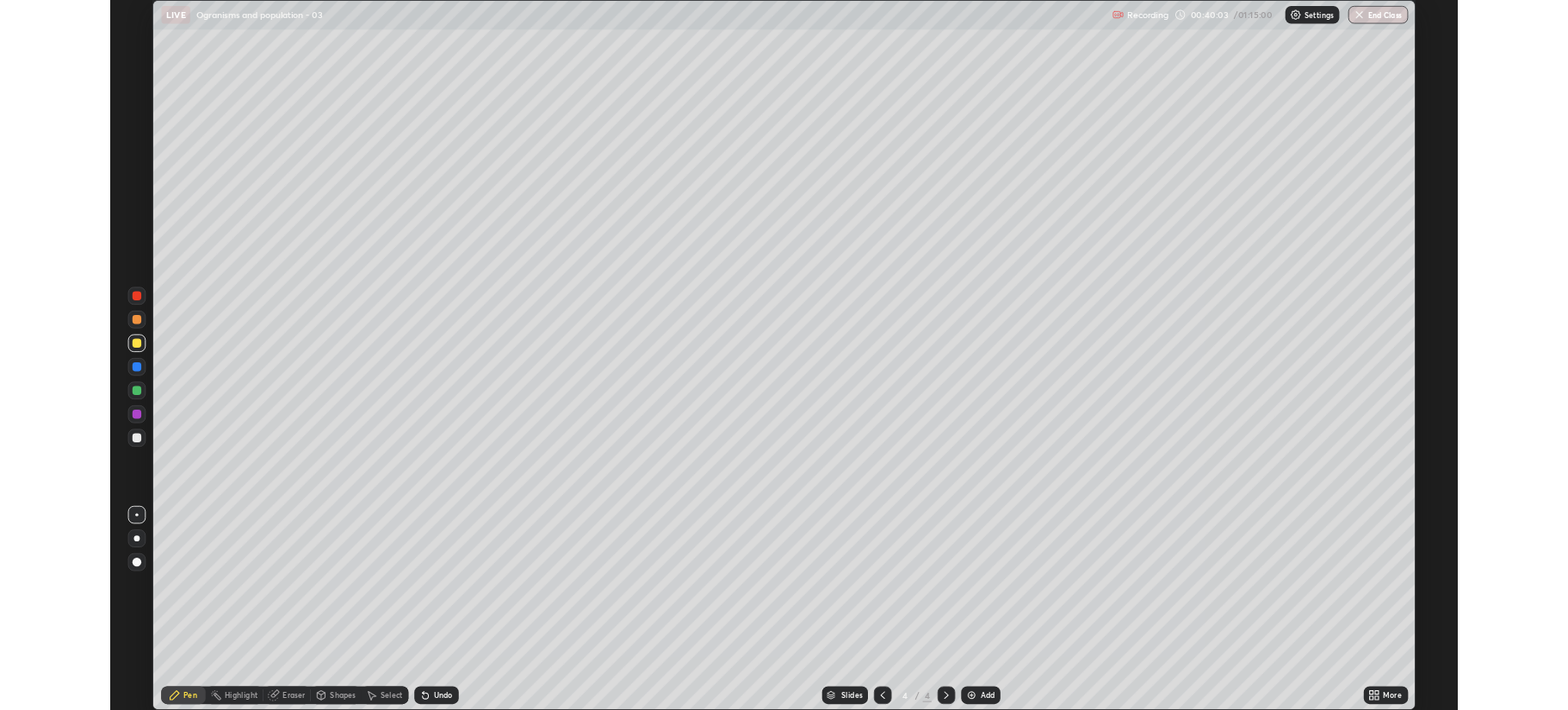
scroll to position [826, 1568]
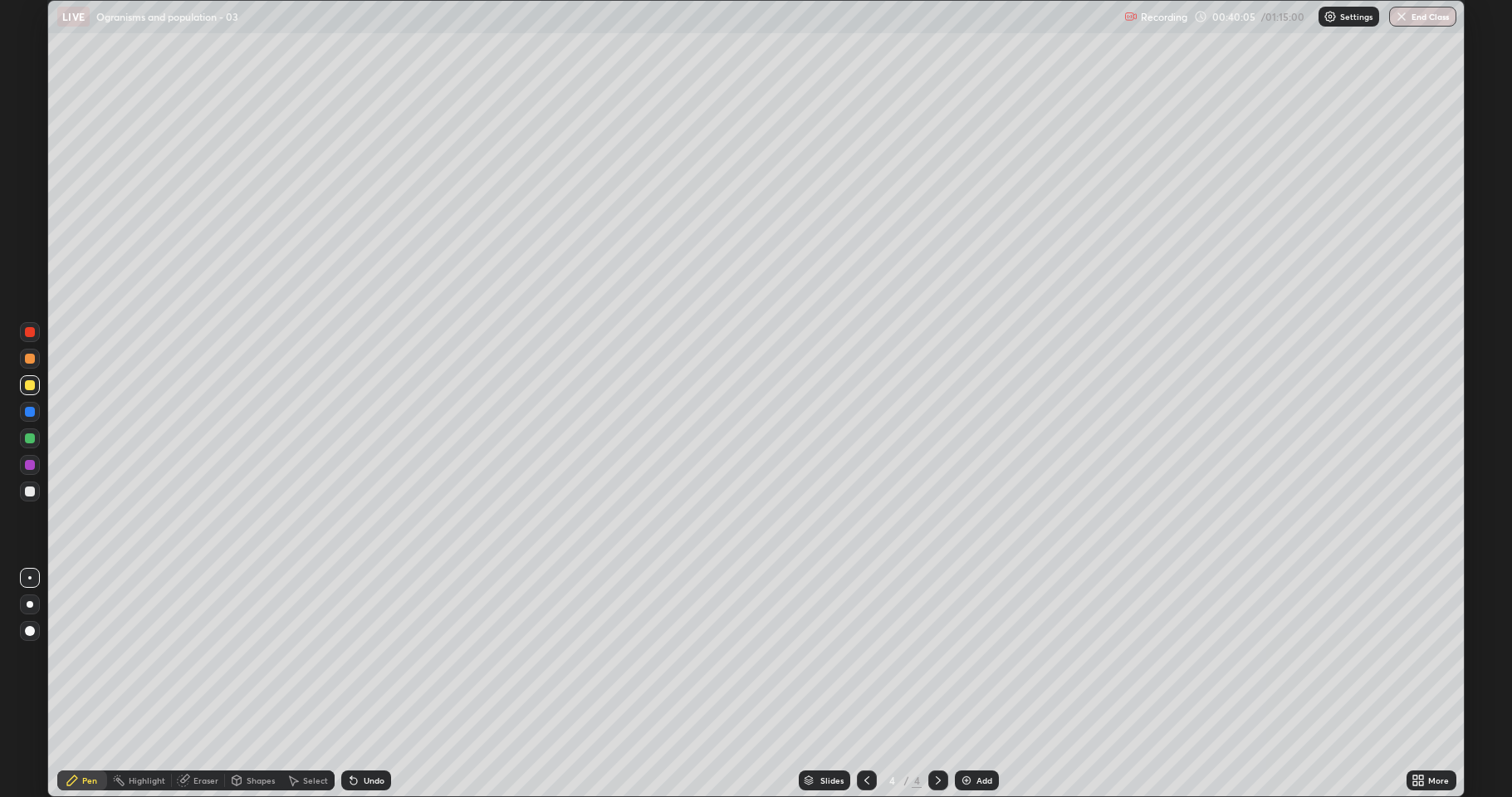
click at [254, 684] on div "Shapes" at bounding box center [260, 781] width 28 height 9
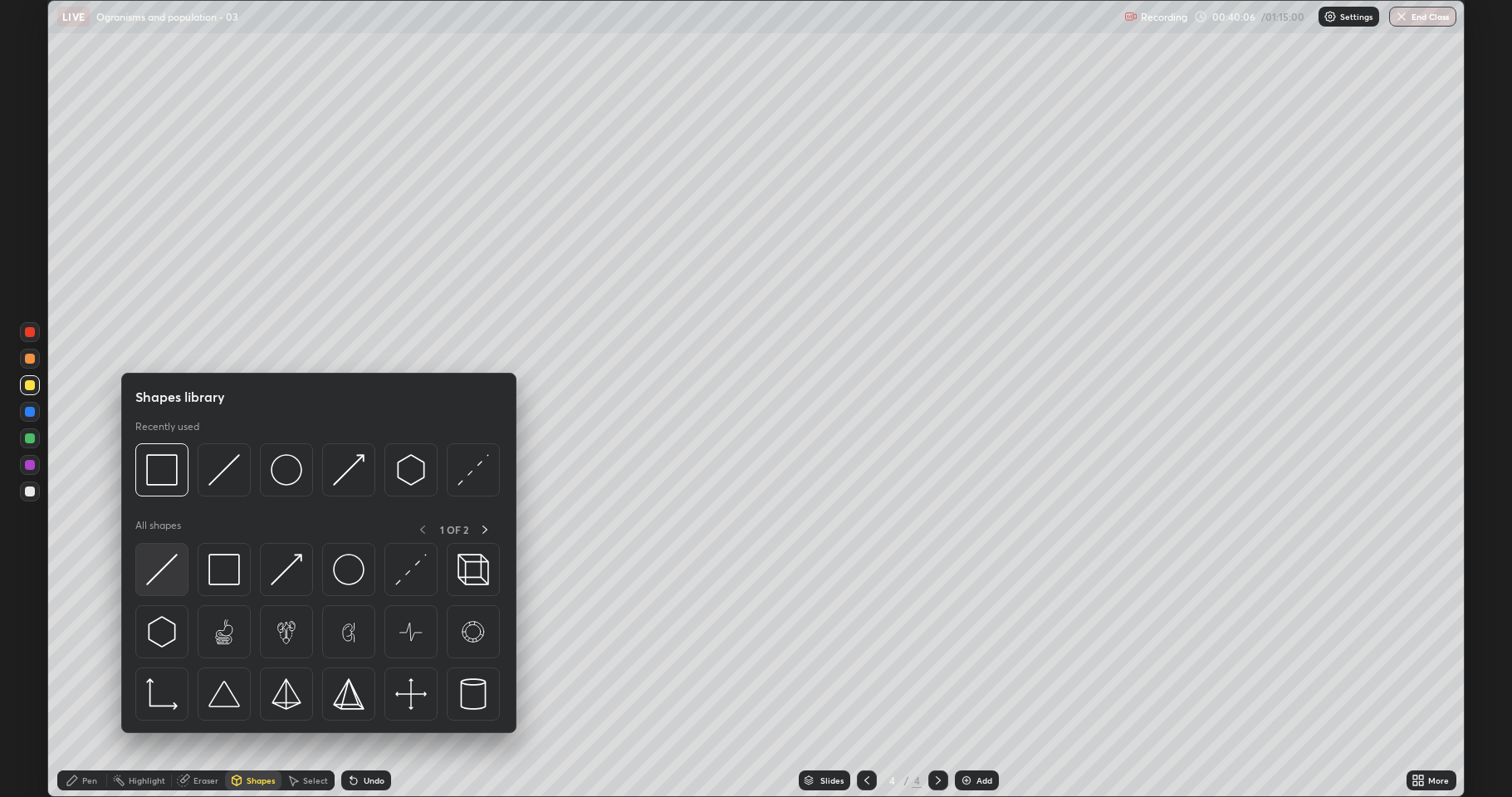
click at [166, 571] on img at bounding box center [161, 570] width 32 height 32
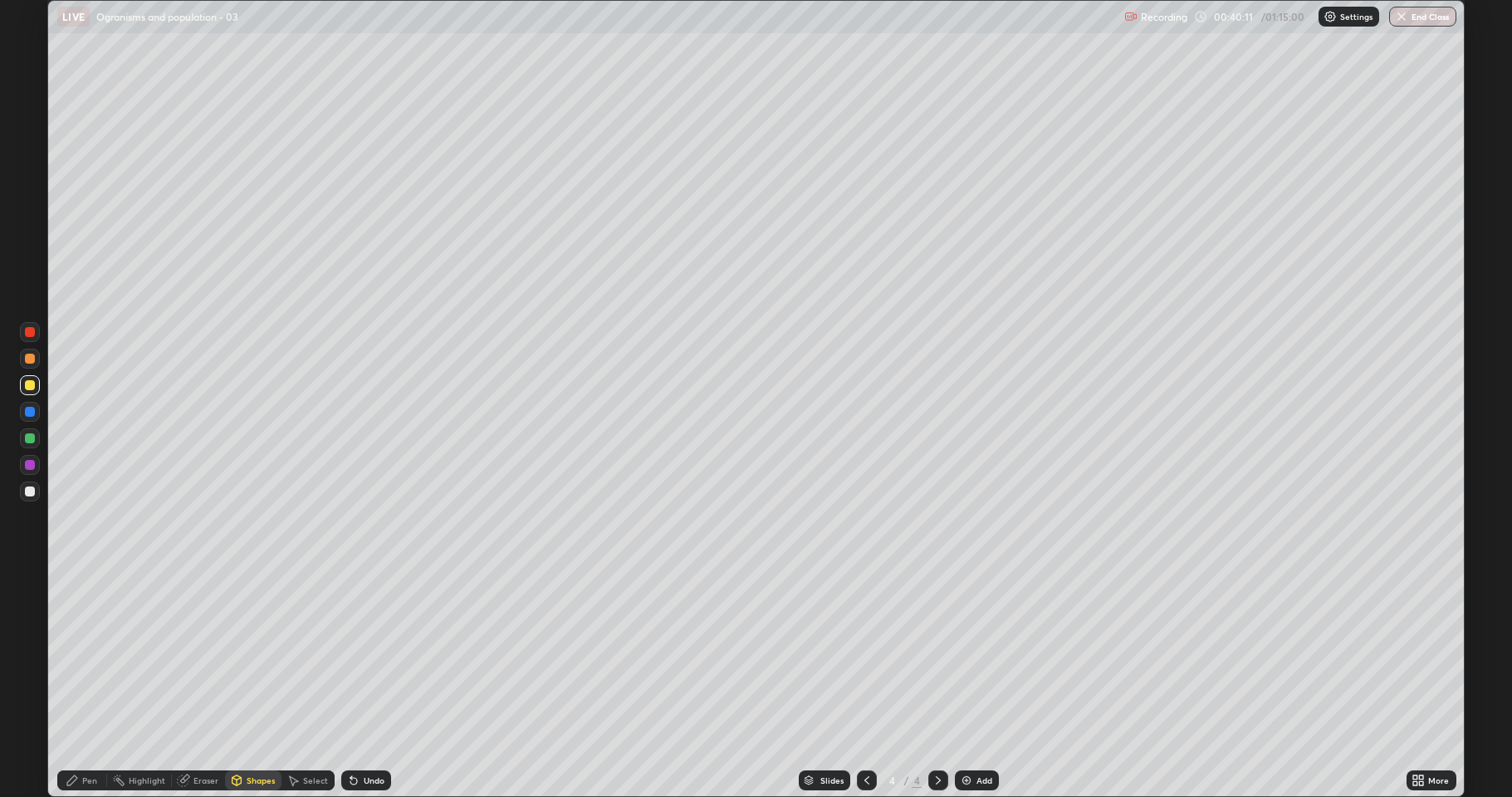
click at [89, 684] on div "Pen" at bounding box center [90, 781] width 15 height 9
click at [373, 684] on div "Undo" at bounding box center [374, 781] width 20 height 9
click at [366, 684] on div "Undo" at bounding box center [374, 781] width 20 height 9
click at [362, 684] on div "Undo" at bounding box center [366, 780] width 50 height 20
click at [32, 494] on div at bounding box center [30, 492] width 10 height 10
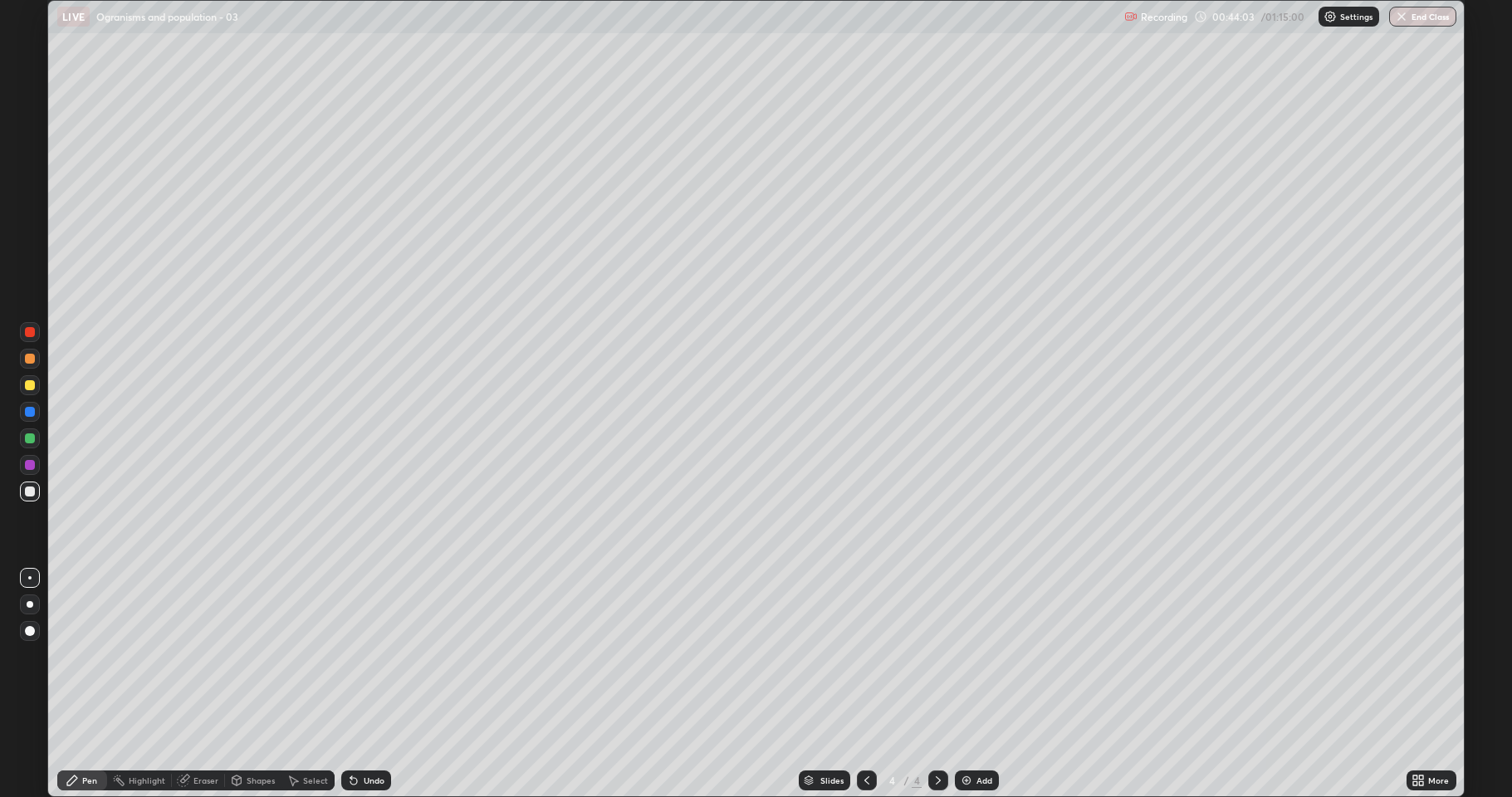
click at [186, 684] on icon at bounding box center [183, 781] width 11 height 11
click at [43, 684] on div at bounding box center [29, 724] width 26 height 26
click at [81, 684] on div "Pen" at bounding box center [82, 780] width 50 height 20
click at [259, 684] on div "Shapes" at bounding box center [260, 781] width 28 height 9
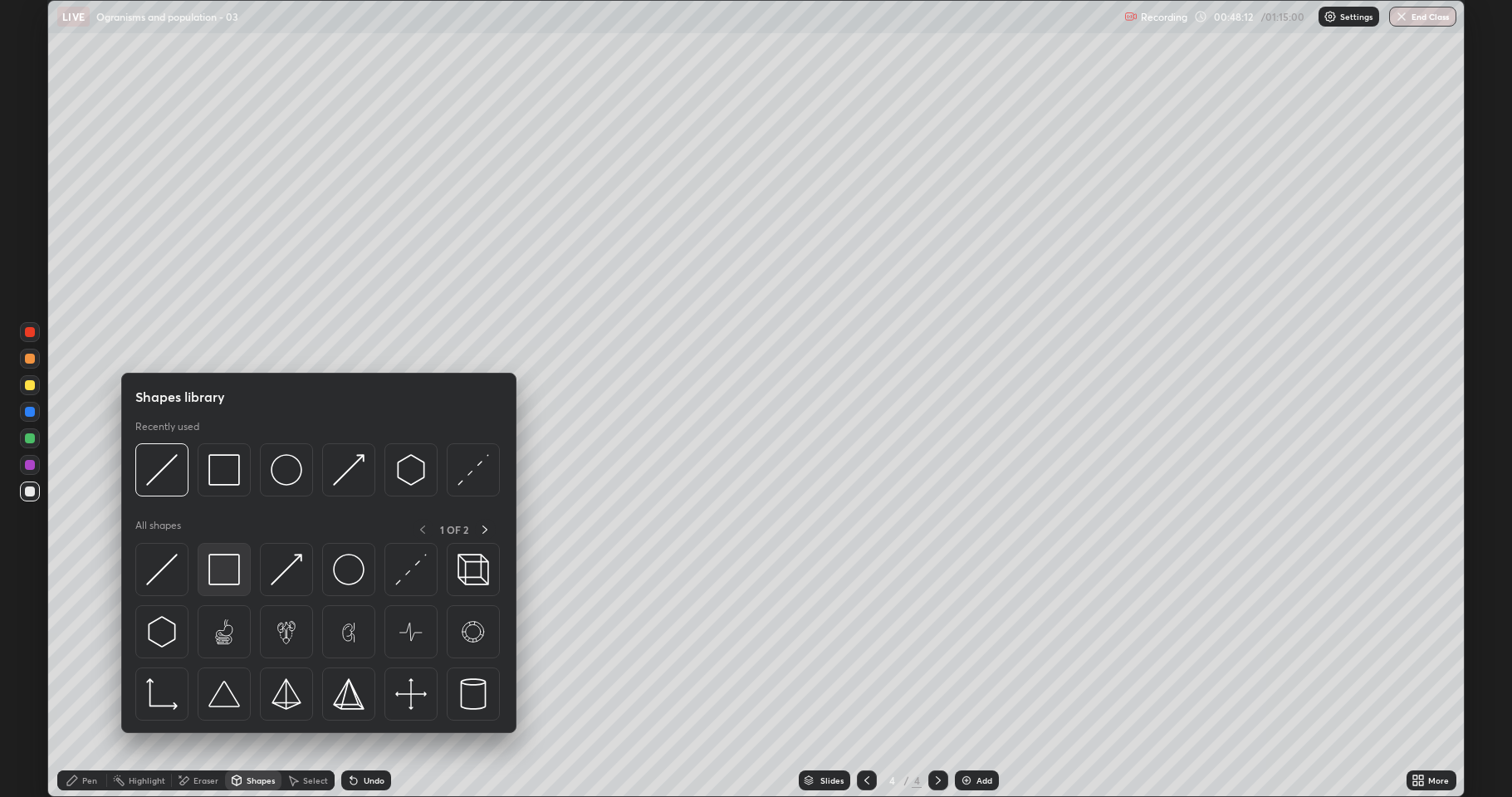
click at [231, 566] on img at bounding box center [224, 570] width 32 height 32
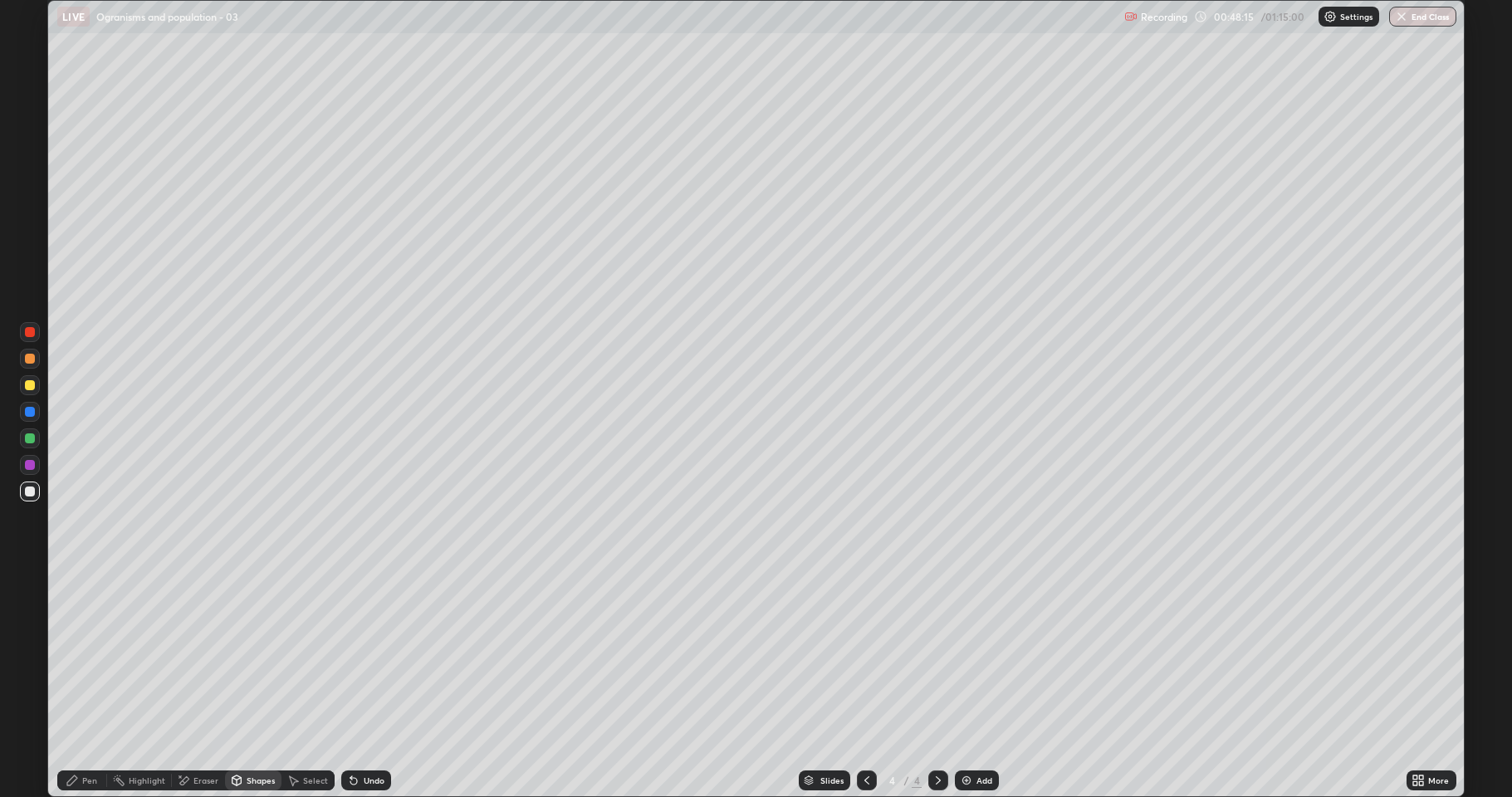
click at [84, 684] on div "Pen" at bounding box center [90, 781] width 15 height 9
click at [1417, 684] on icon at bounding box center [1415, 783] width 4 height 4
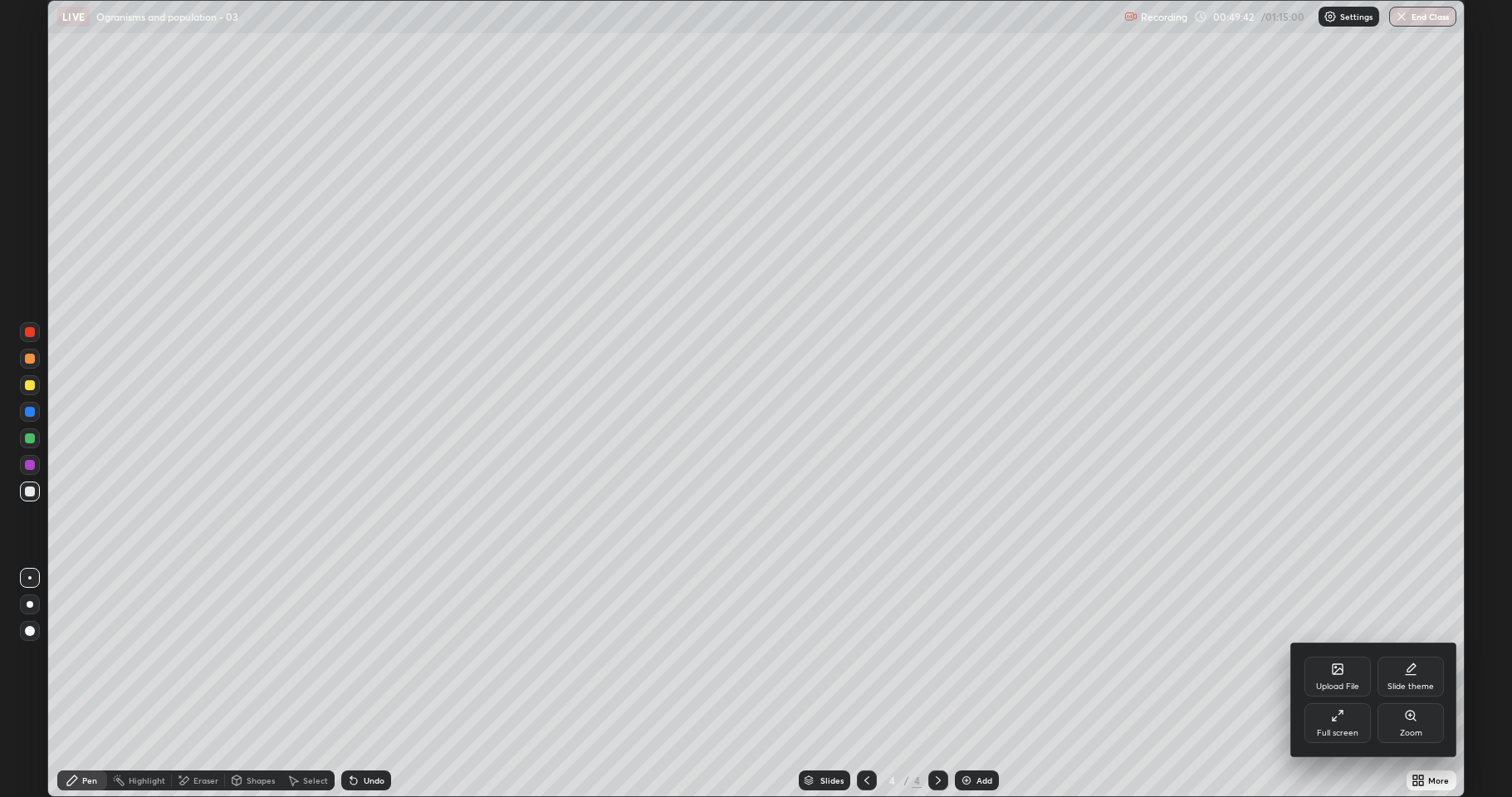
click at [1349, 684] on div "Full screen" at bounding box center [1337, 734] width 42 height 9
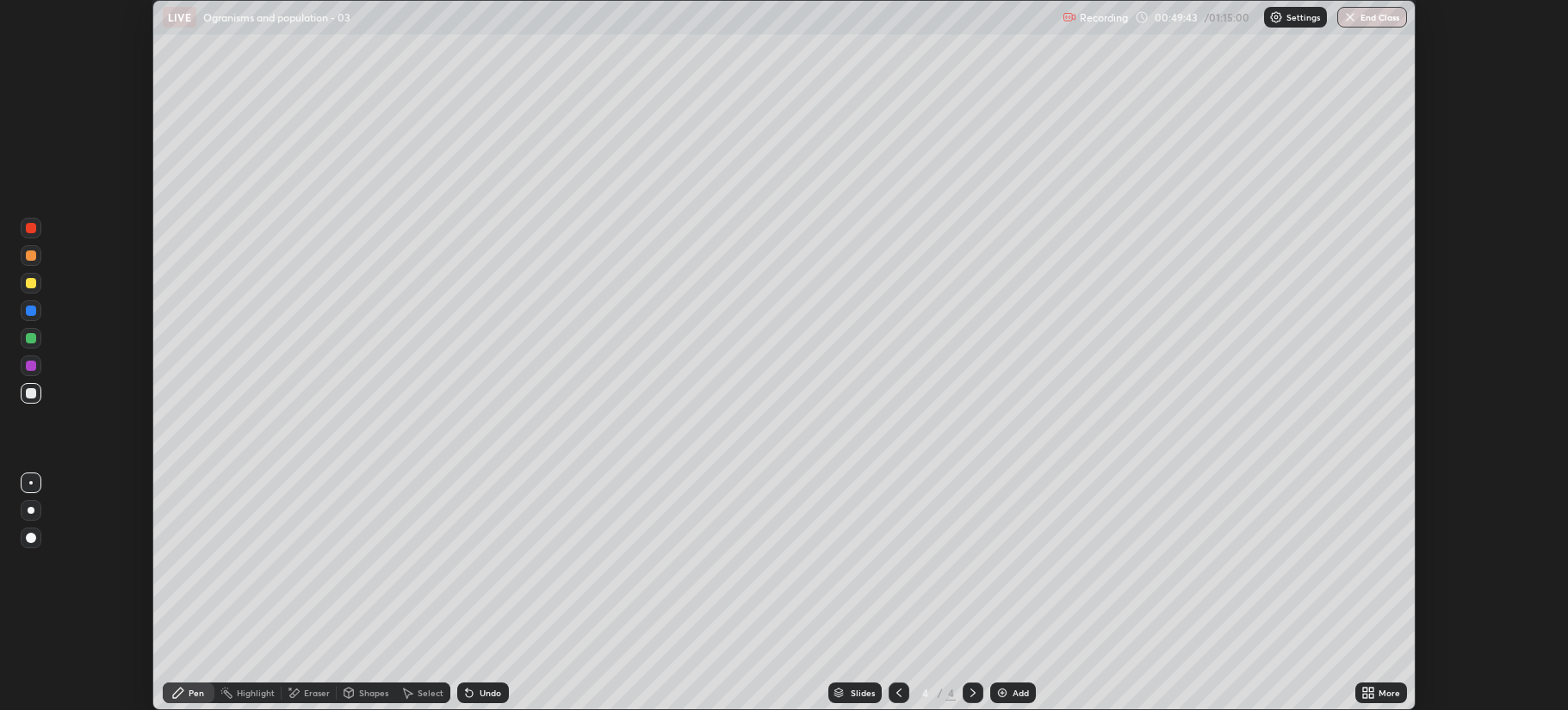
scroll to position [85371, 84522]
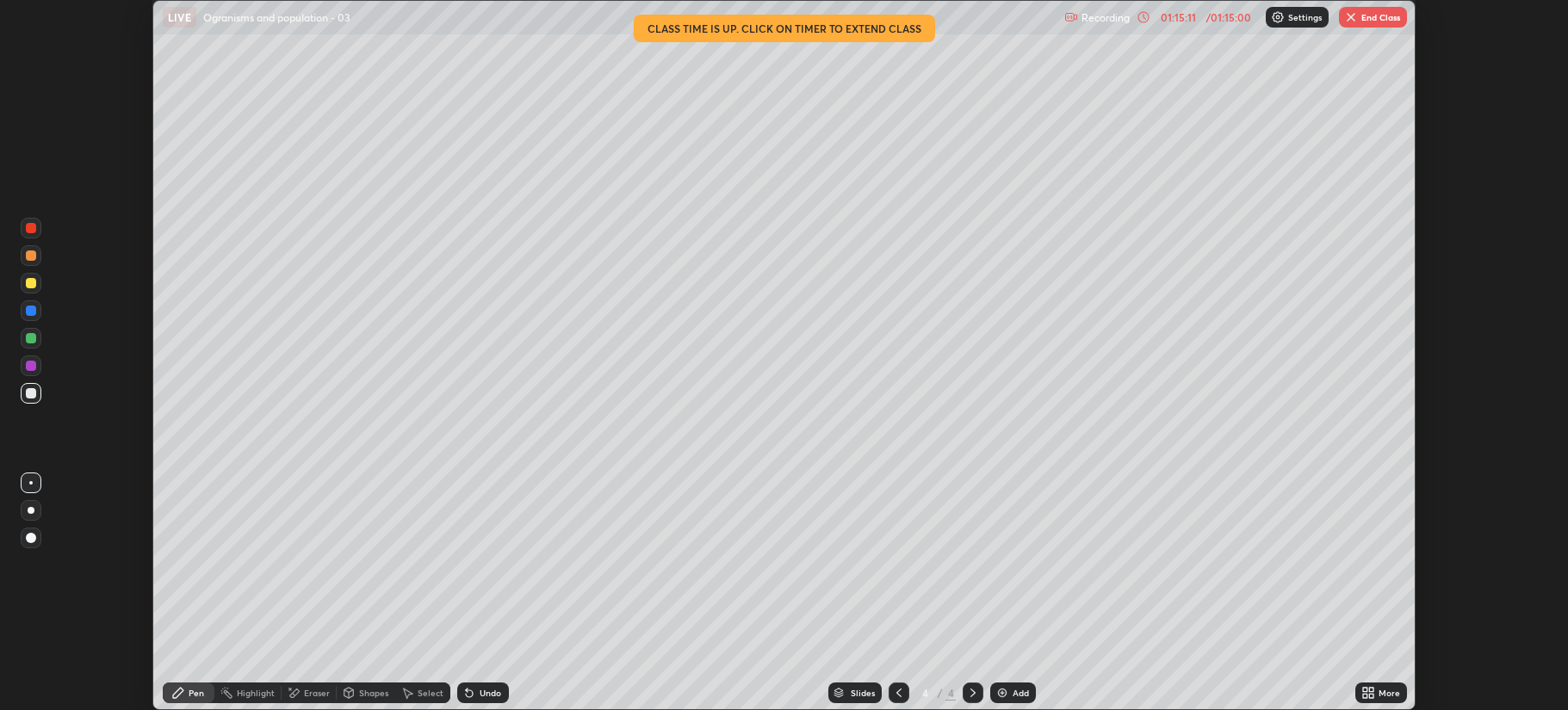
click at [1364, 16] on button "End Class" at bounding box center [1372, 17] width 68 height 20
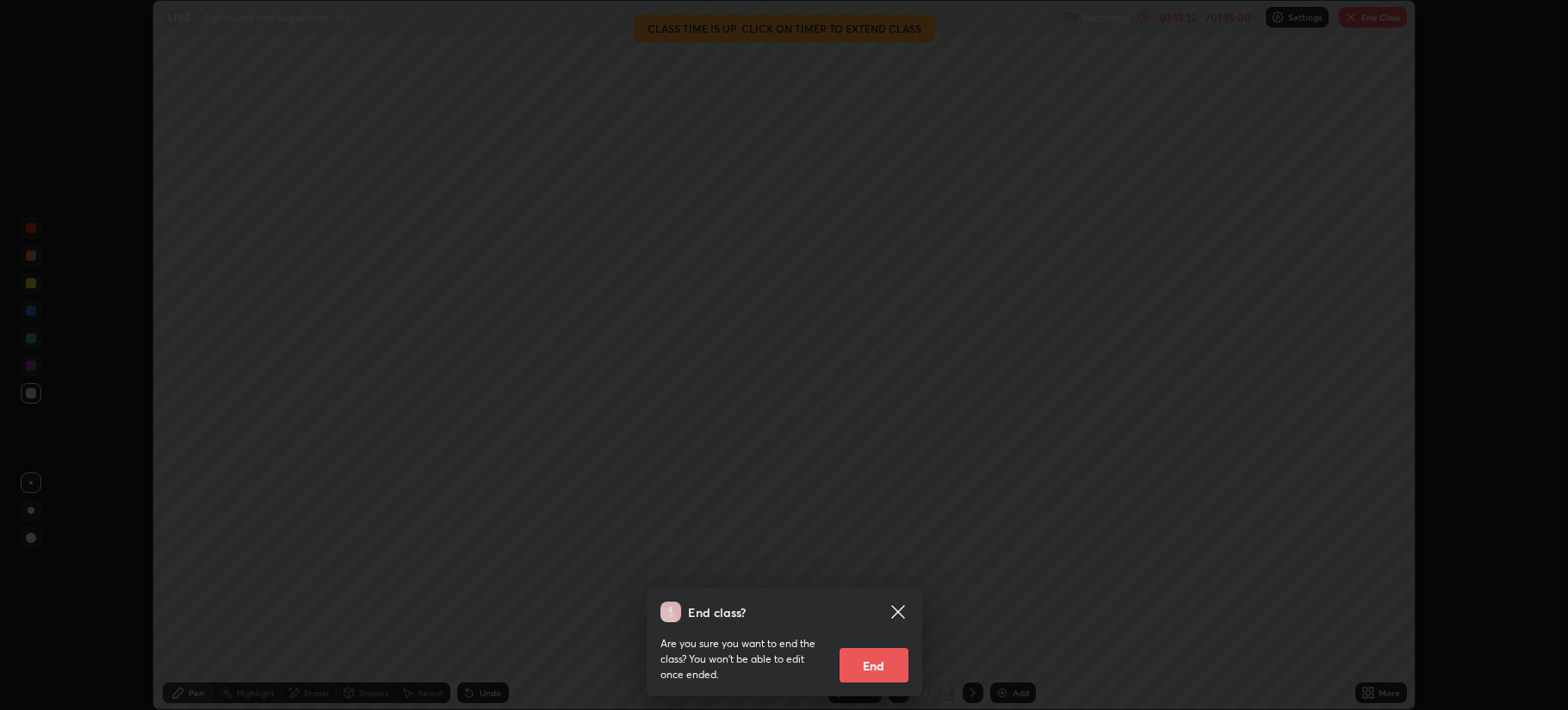
click at [877, 669] on button "End" at bounding box center [874, 665] width 69 height 35
